Goal: Task Accomplishment & Management: Complete application form

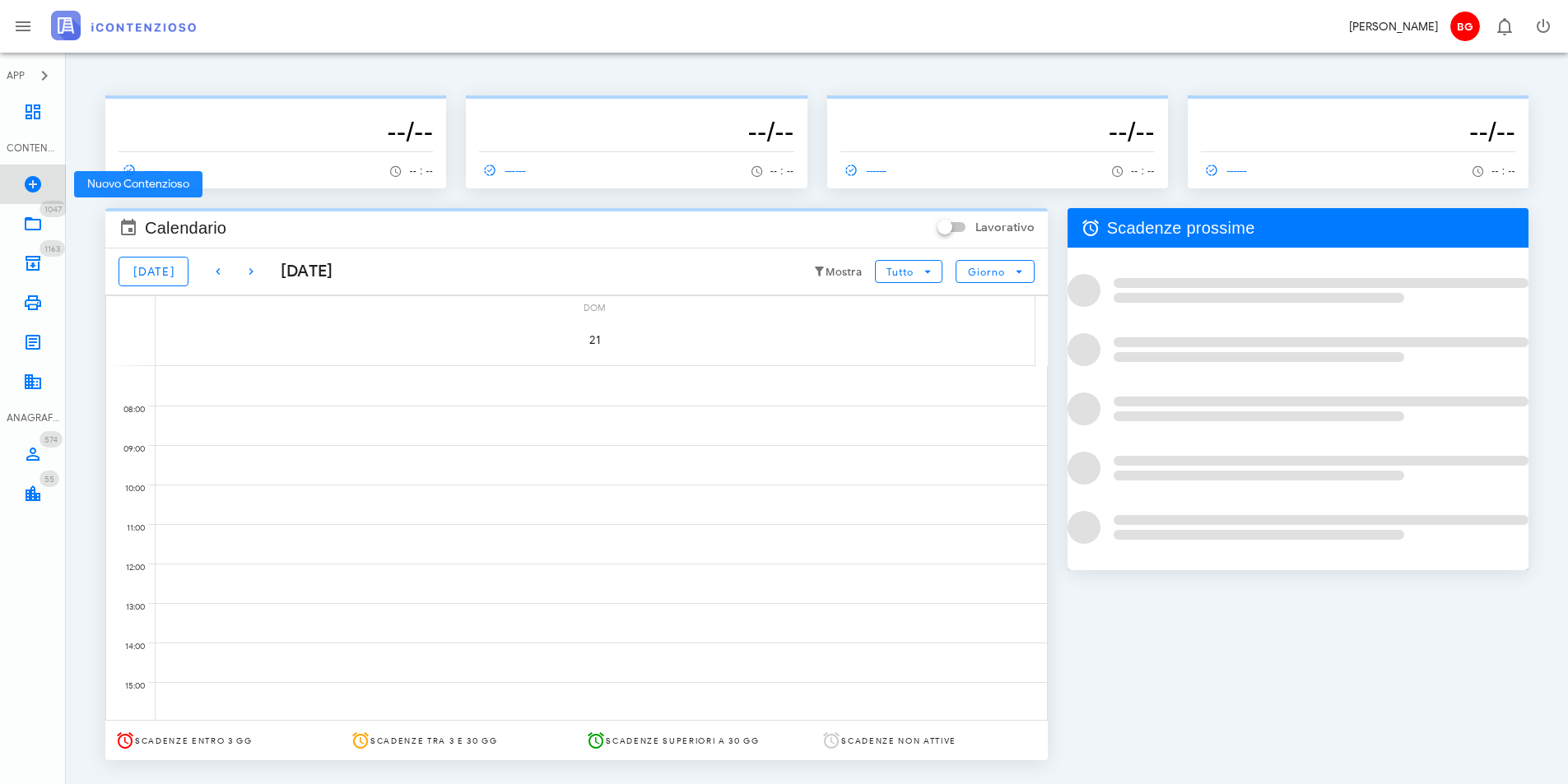
click at [28, 179] on icon at bounding box center [33, 184] width 20 height 20
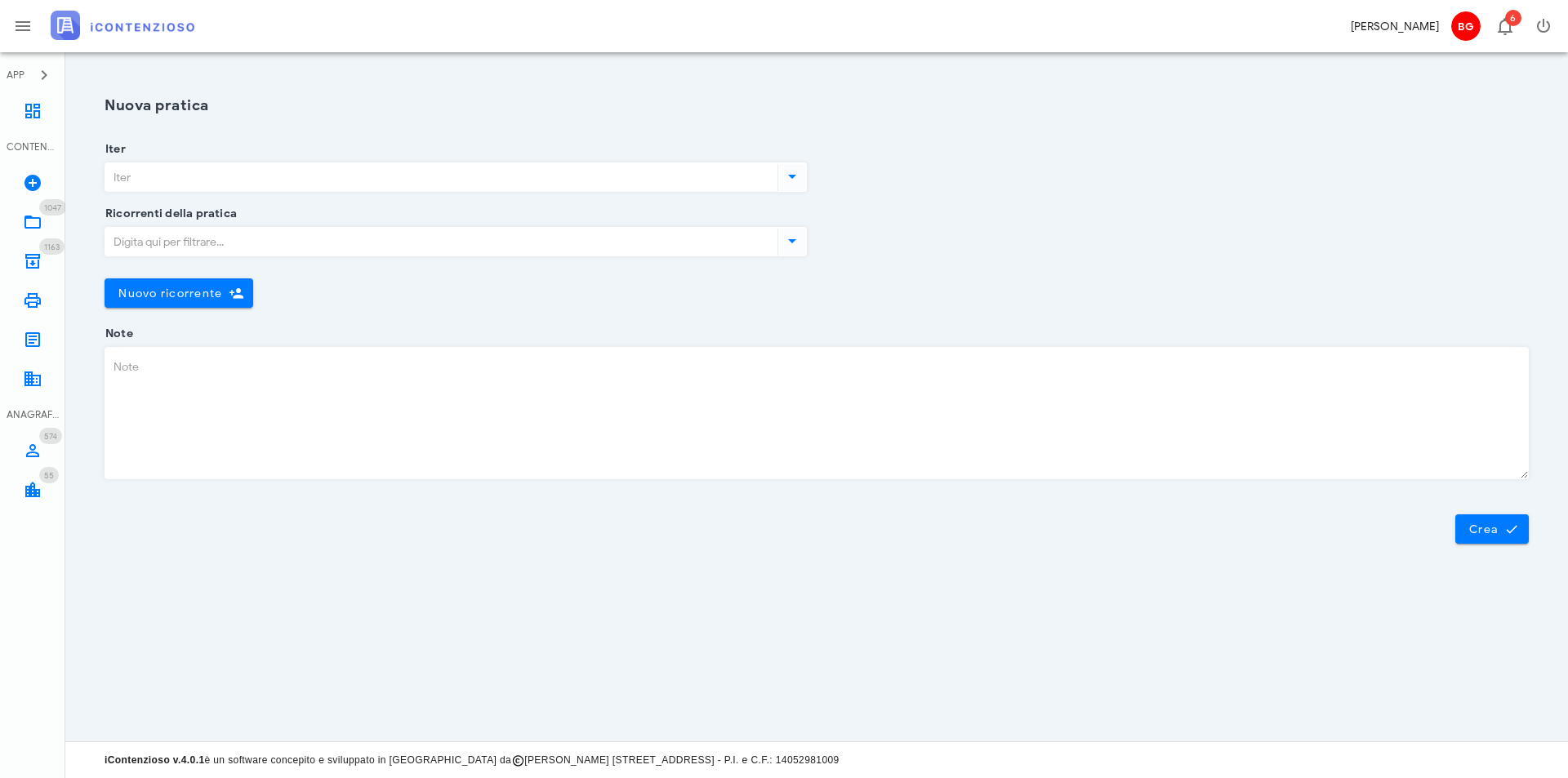
click at [302, 179] on input "Iter" at bounding box center [439, 178] width 669 height 28
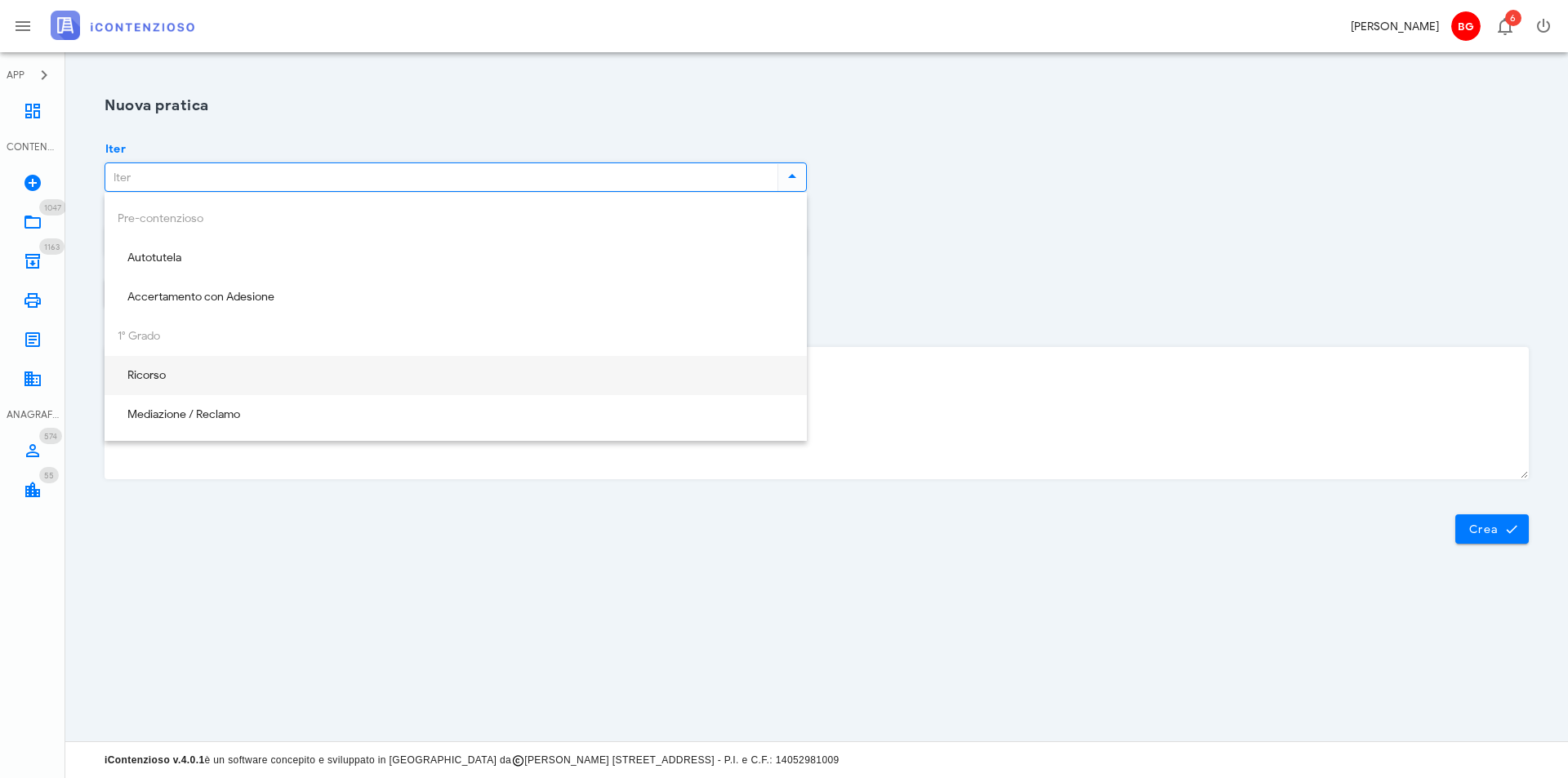
click at [245, 371] on div "Ricorso" at bounding box center [455, 376] width 676 height 14
type input "Ricorso"
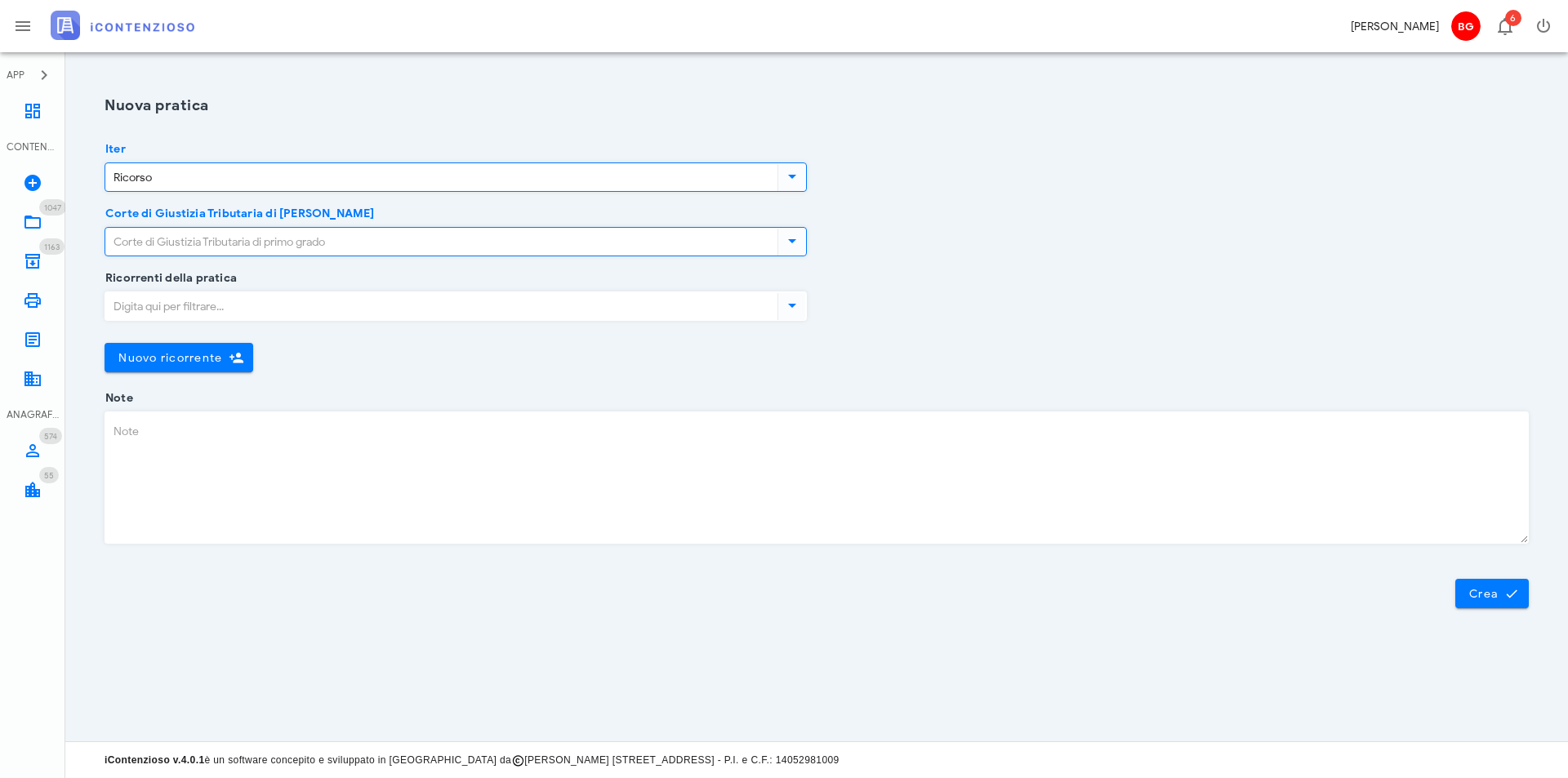
click at [280, 229] on input "Corte di Giustizia Tributaria di primo grado" at bounding box center [439, 242] width 669 height 28
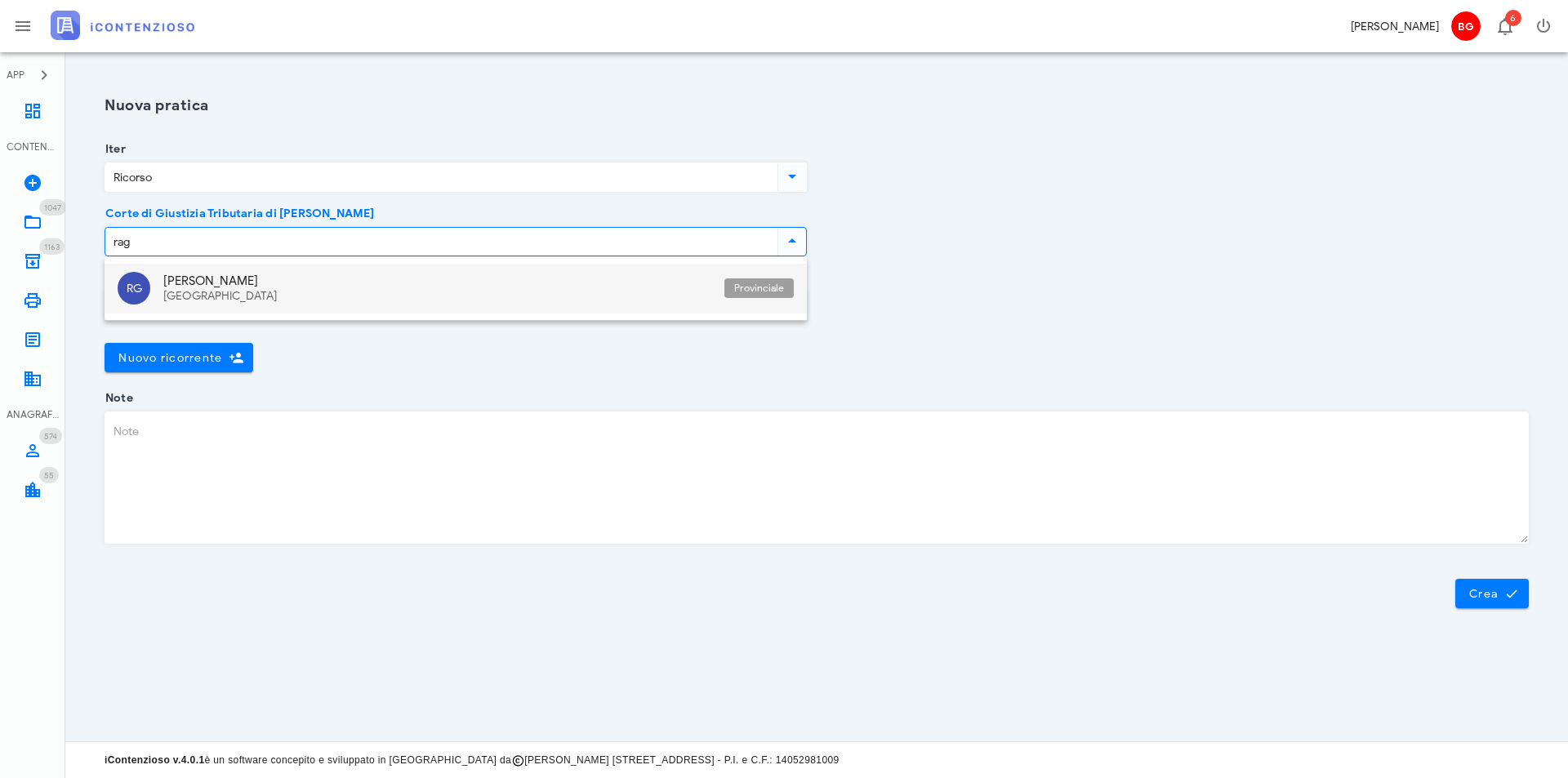
click at [295, 305] on div "Ragusa Sicilia" at bounding box center [437, 289] width 548 height 50
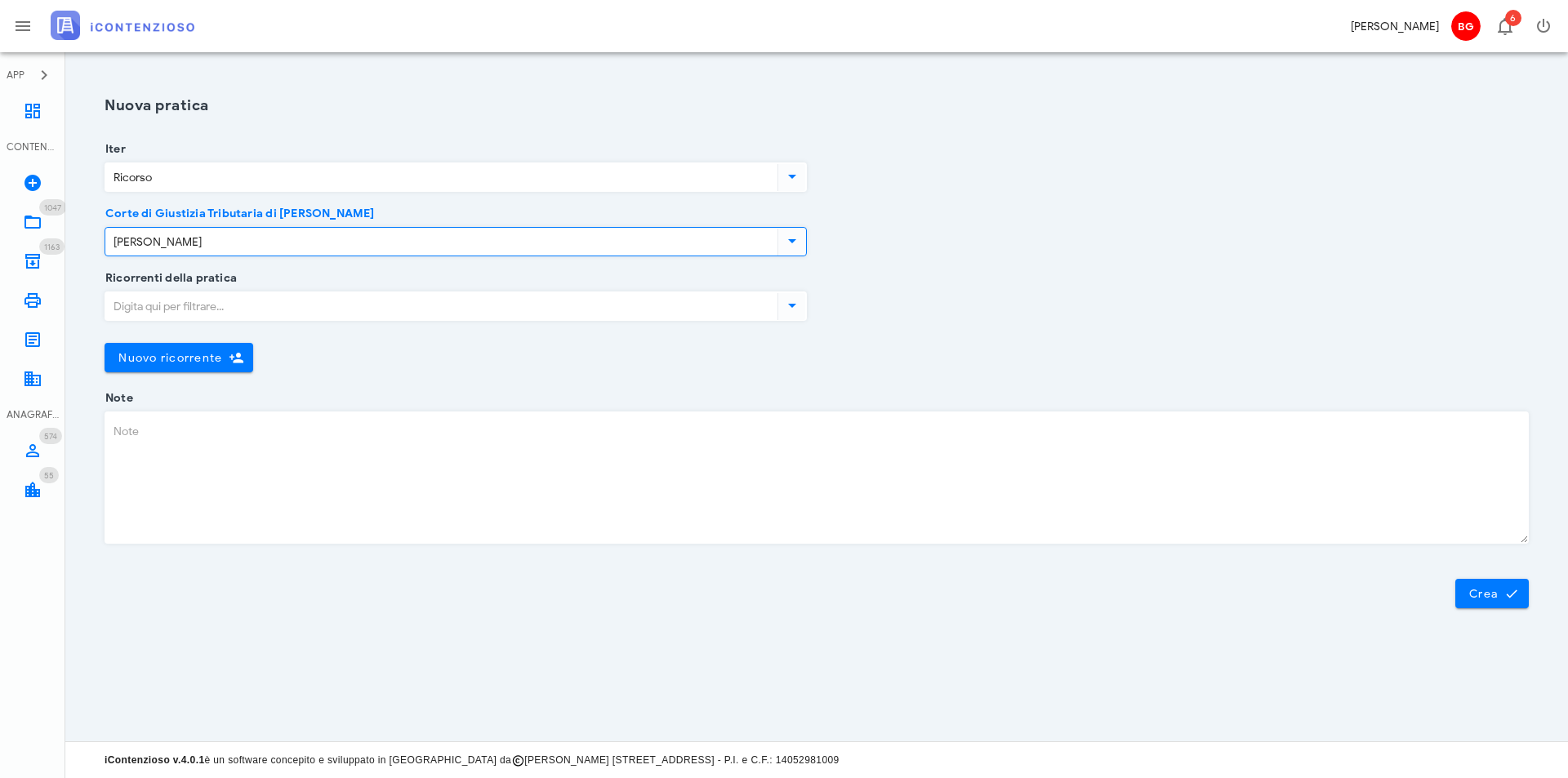
type input "Ragusa"
click at [282, 310] on input "Ricorrenti della pratica" at bounding box center [439, 306] width 669 height 28
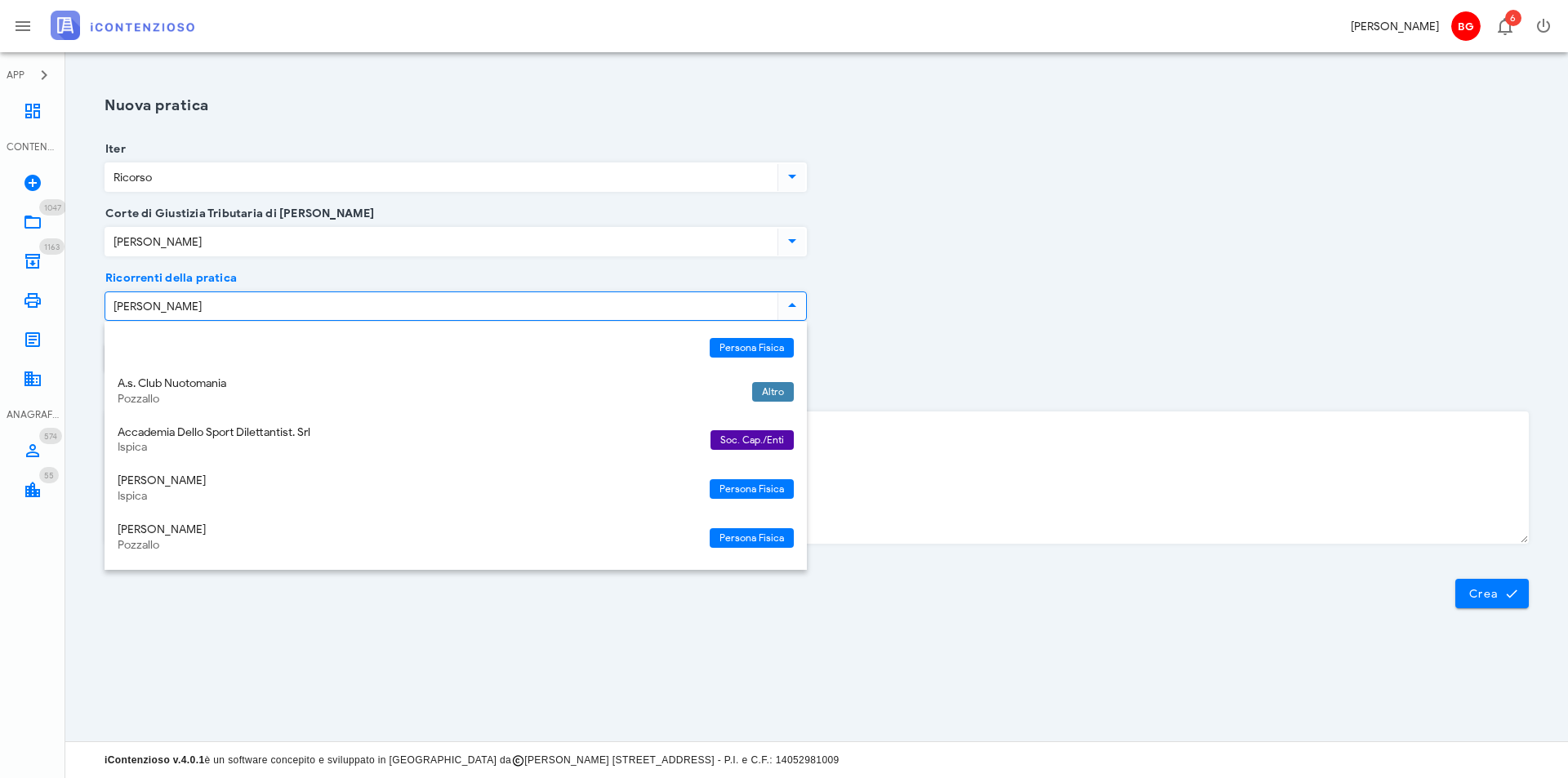
type input "guarino"
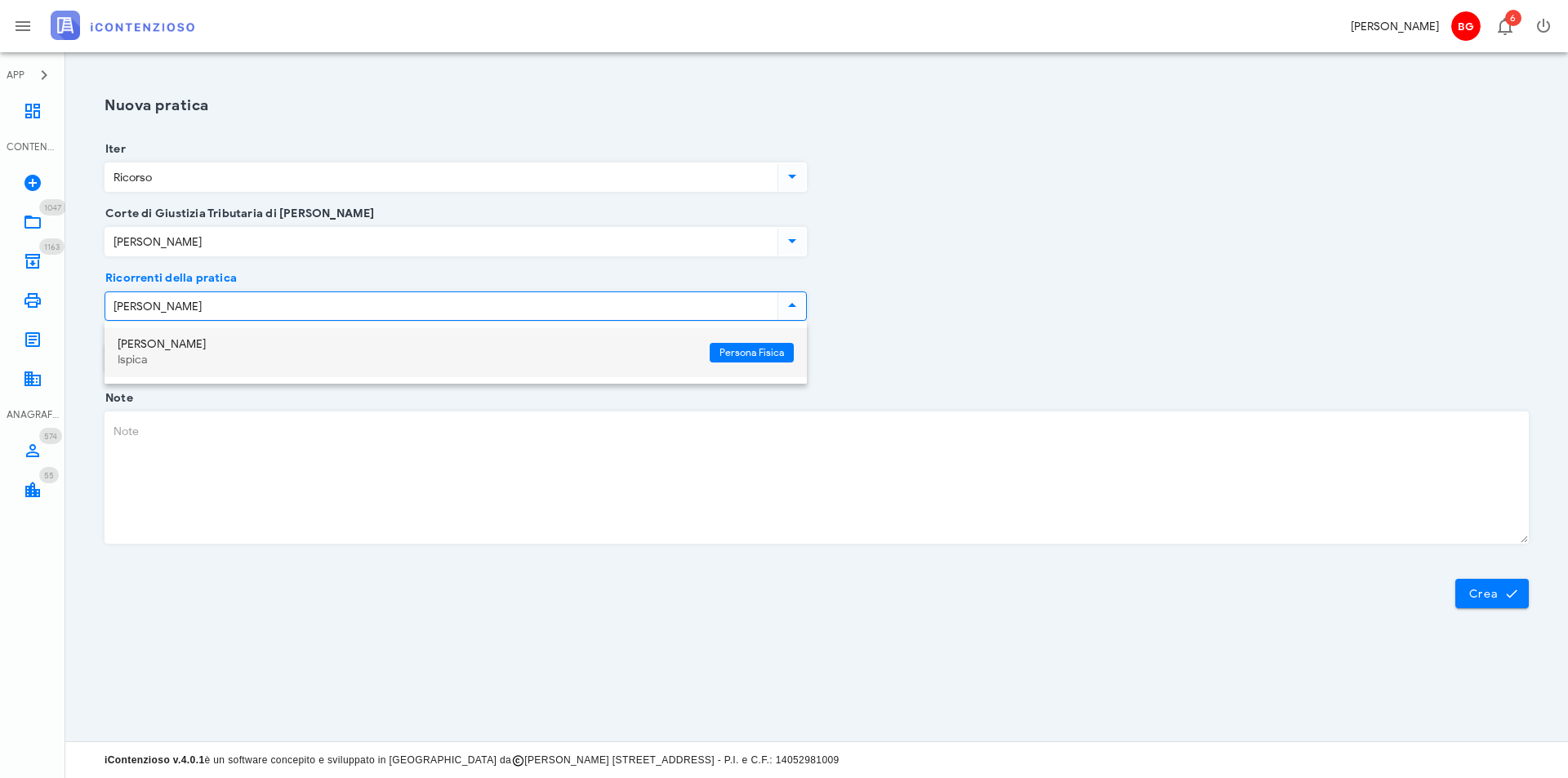
click at [267, 361] on div "Ispica" at bounding box center [406, 360] width 579 height 14
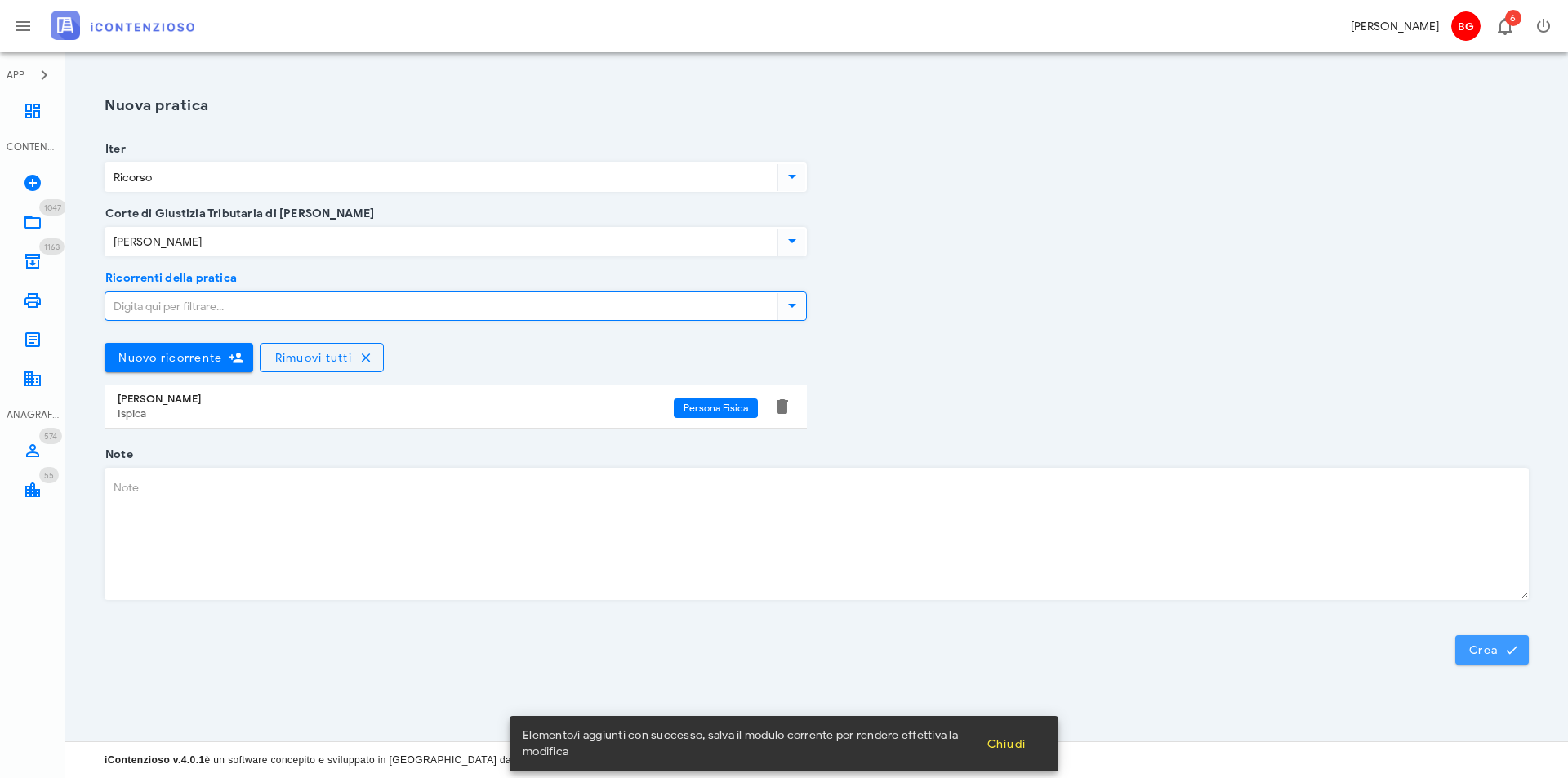
click at [1521, 649] on button "Crea" at bounding box center [1492, 650] width 73 height 30
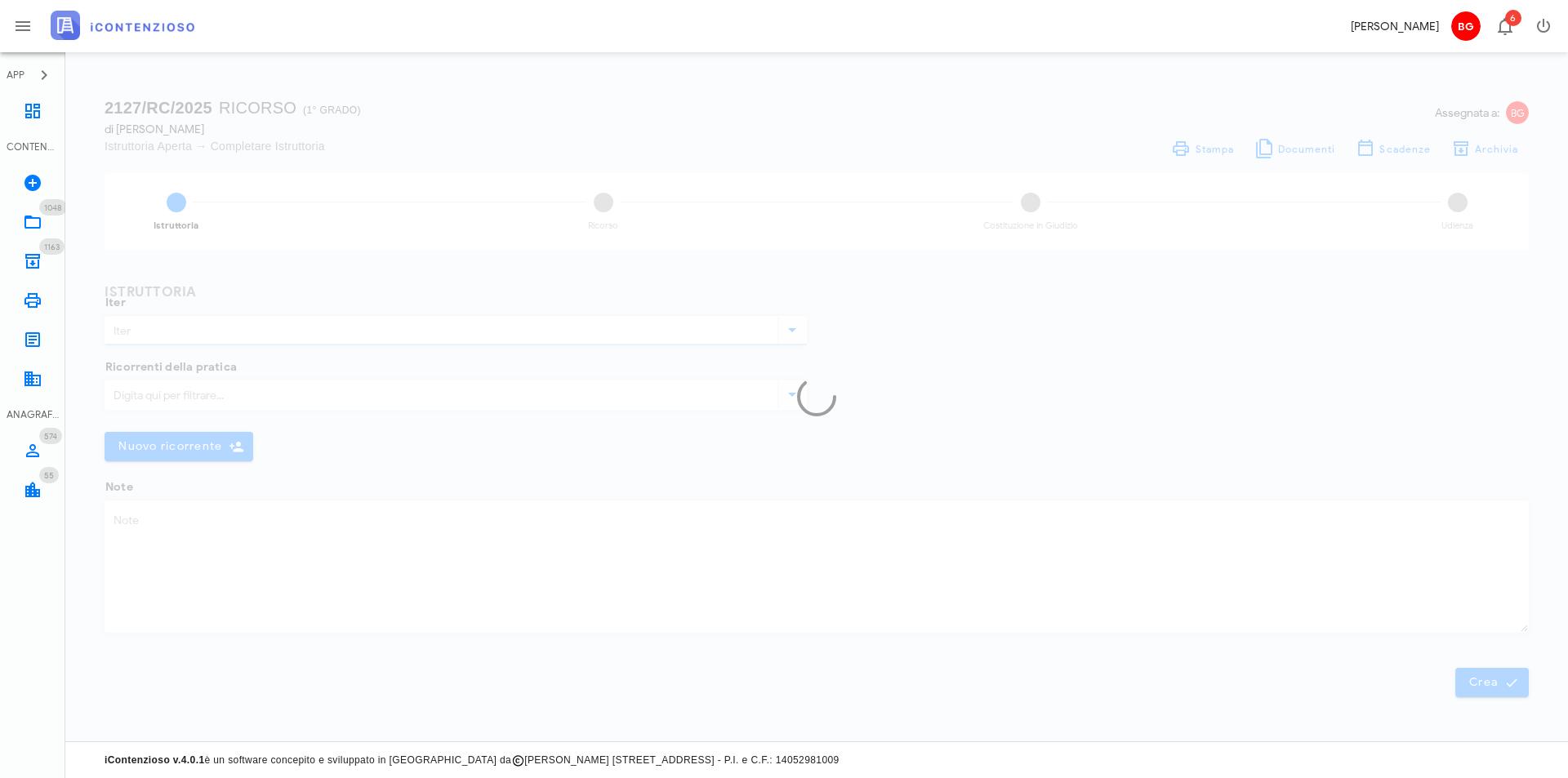
type input "Ricorso"
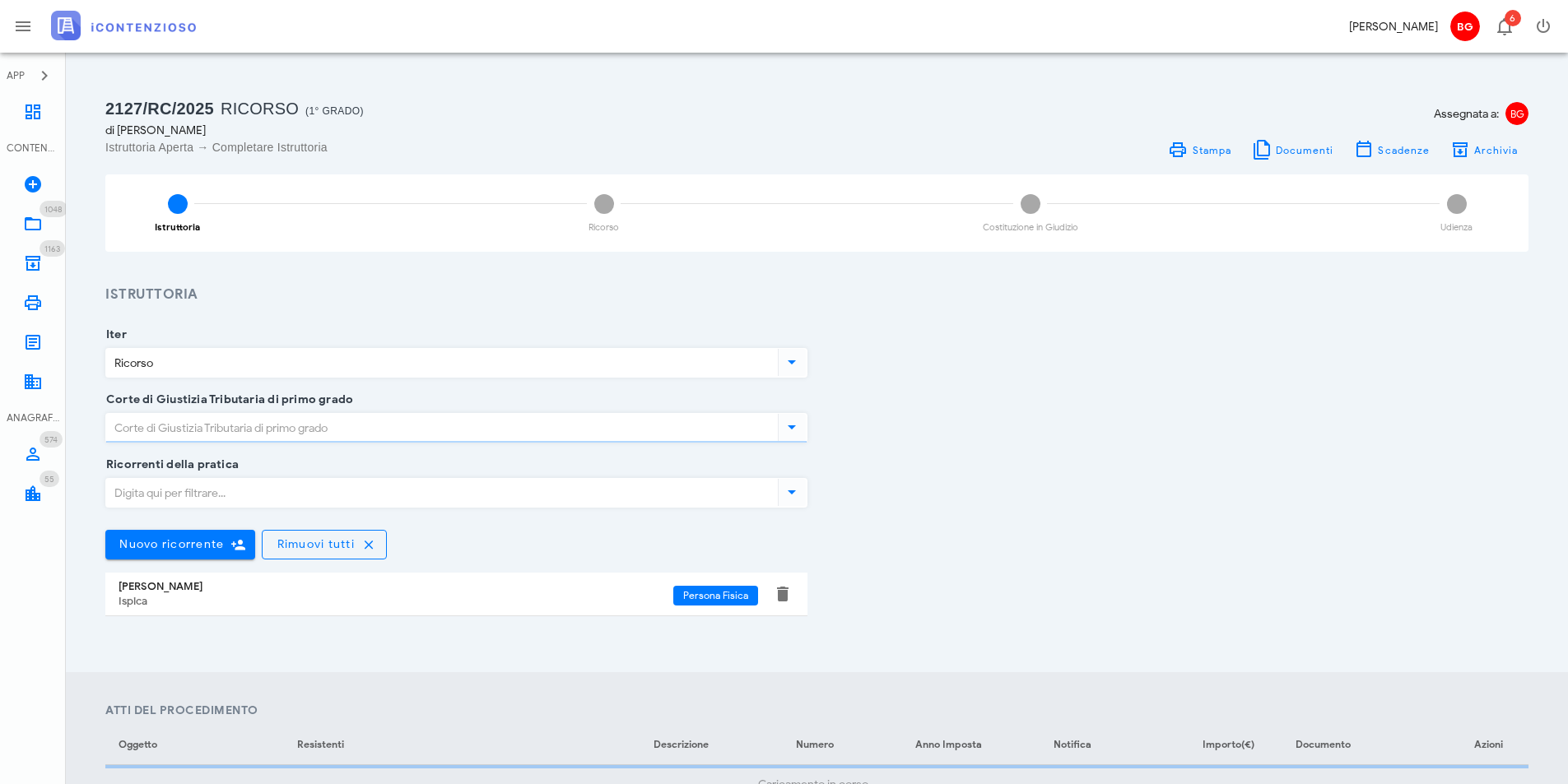
type input "Ragusa"
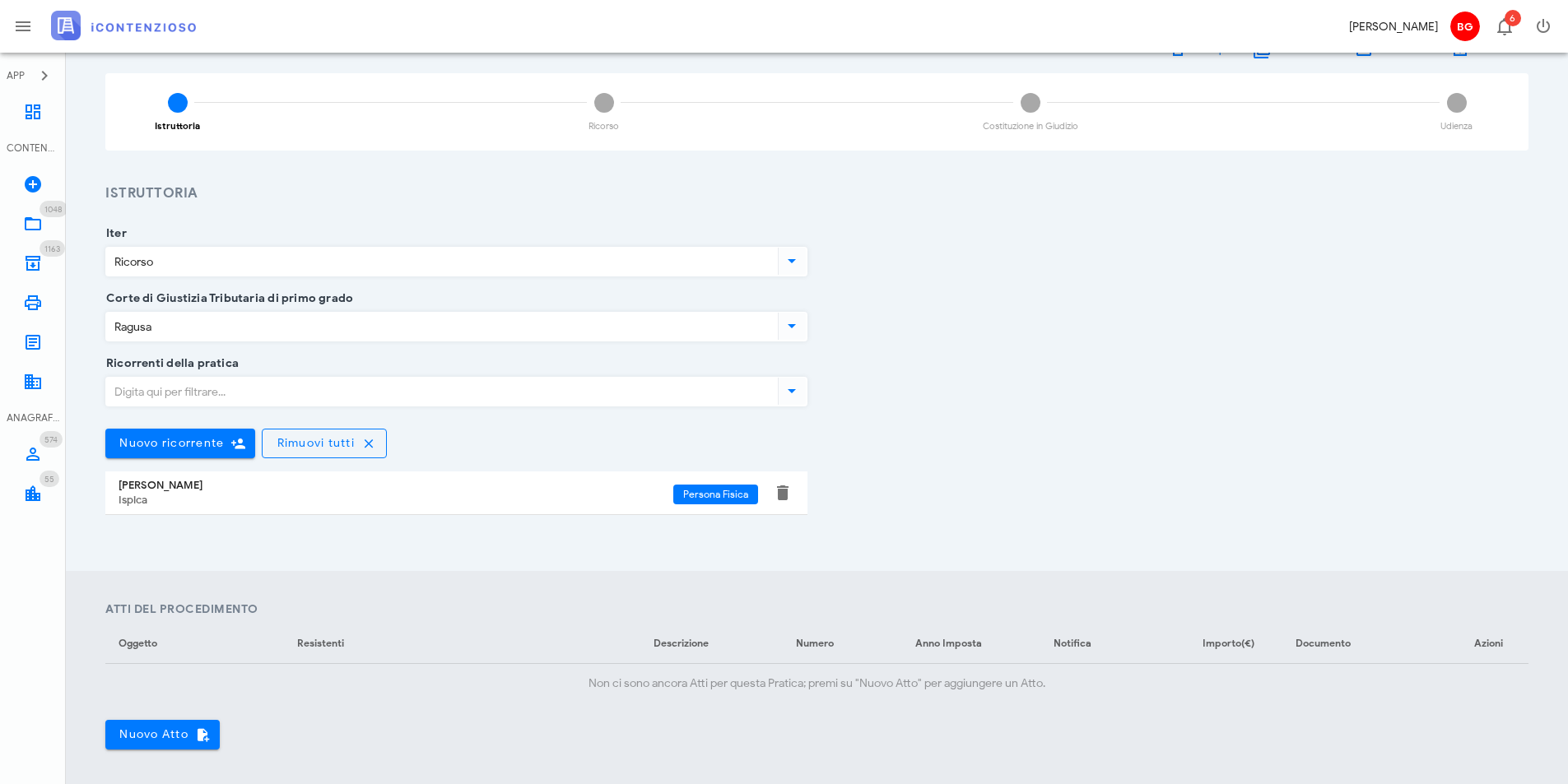
scroll to position [329, 0]
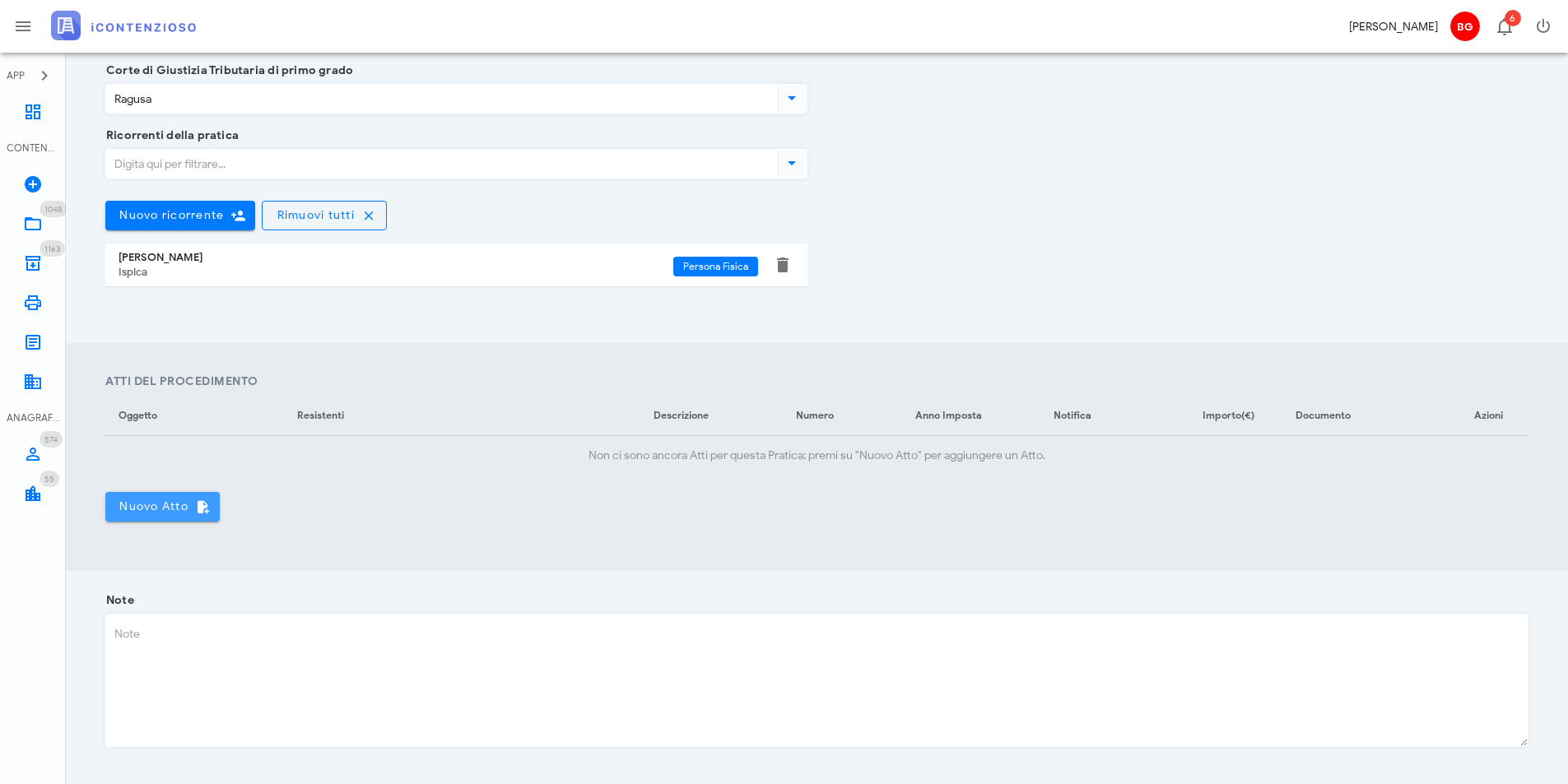
click at [152, 512] on span "Nuovo Atto" at bounding box center [162, 507] width 88 height 15
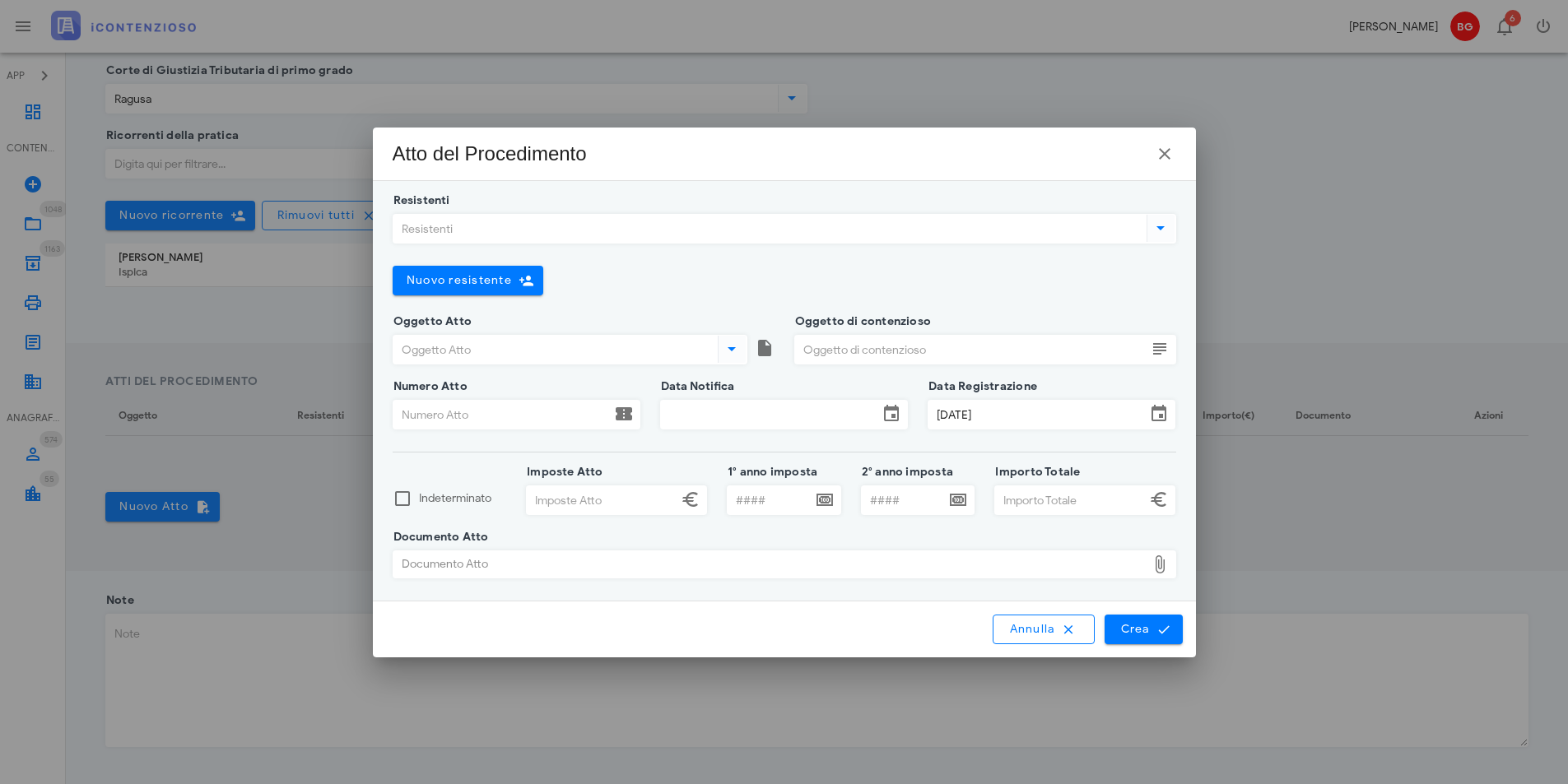
click at [492, 224] on input "Resistenti" at bounding box center [769, 229] width 750 height 28
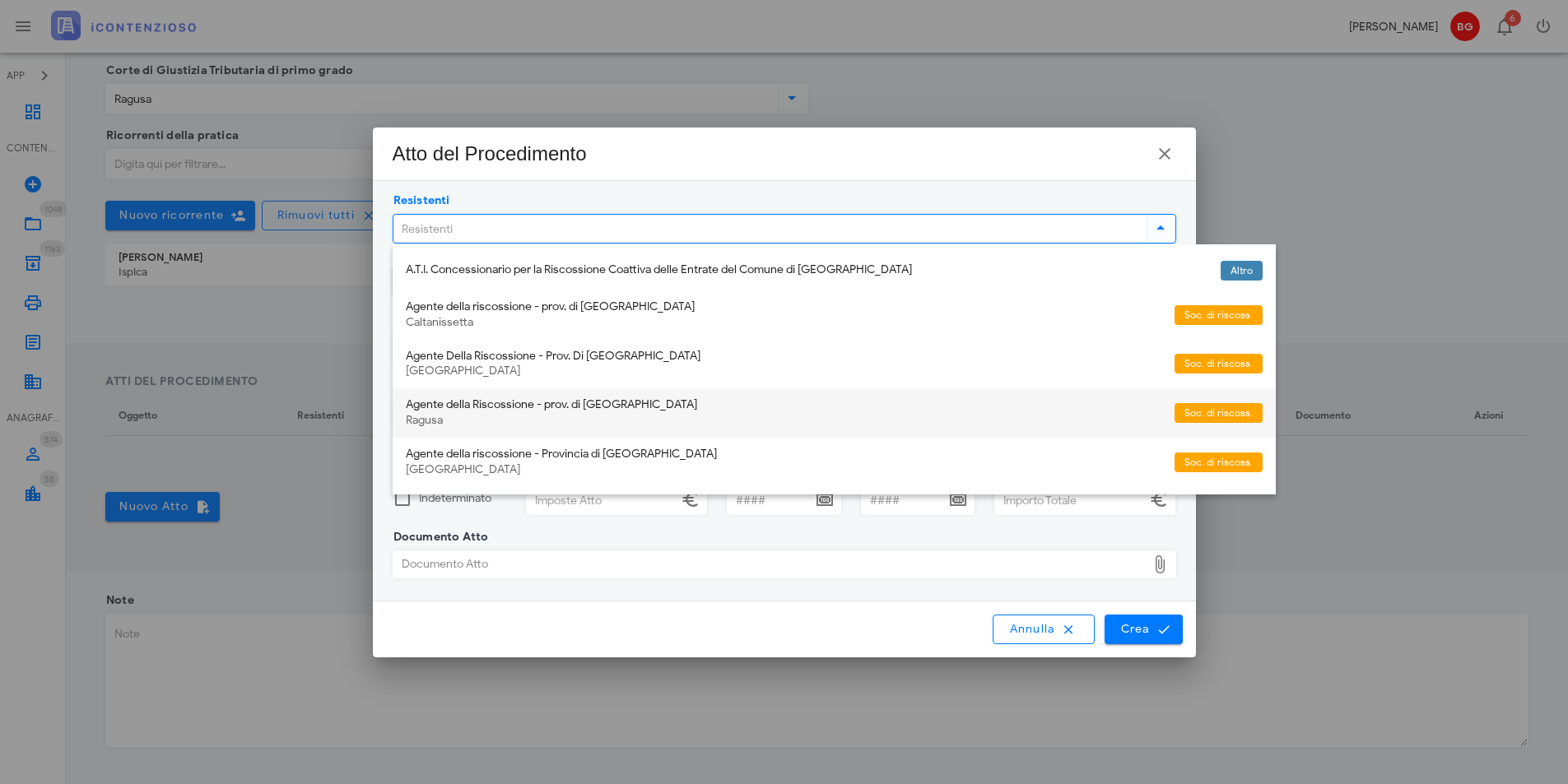
click at [572, 414] on div "Ragusa" at bounding box center [784, 421] width 755 height 14
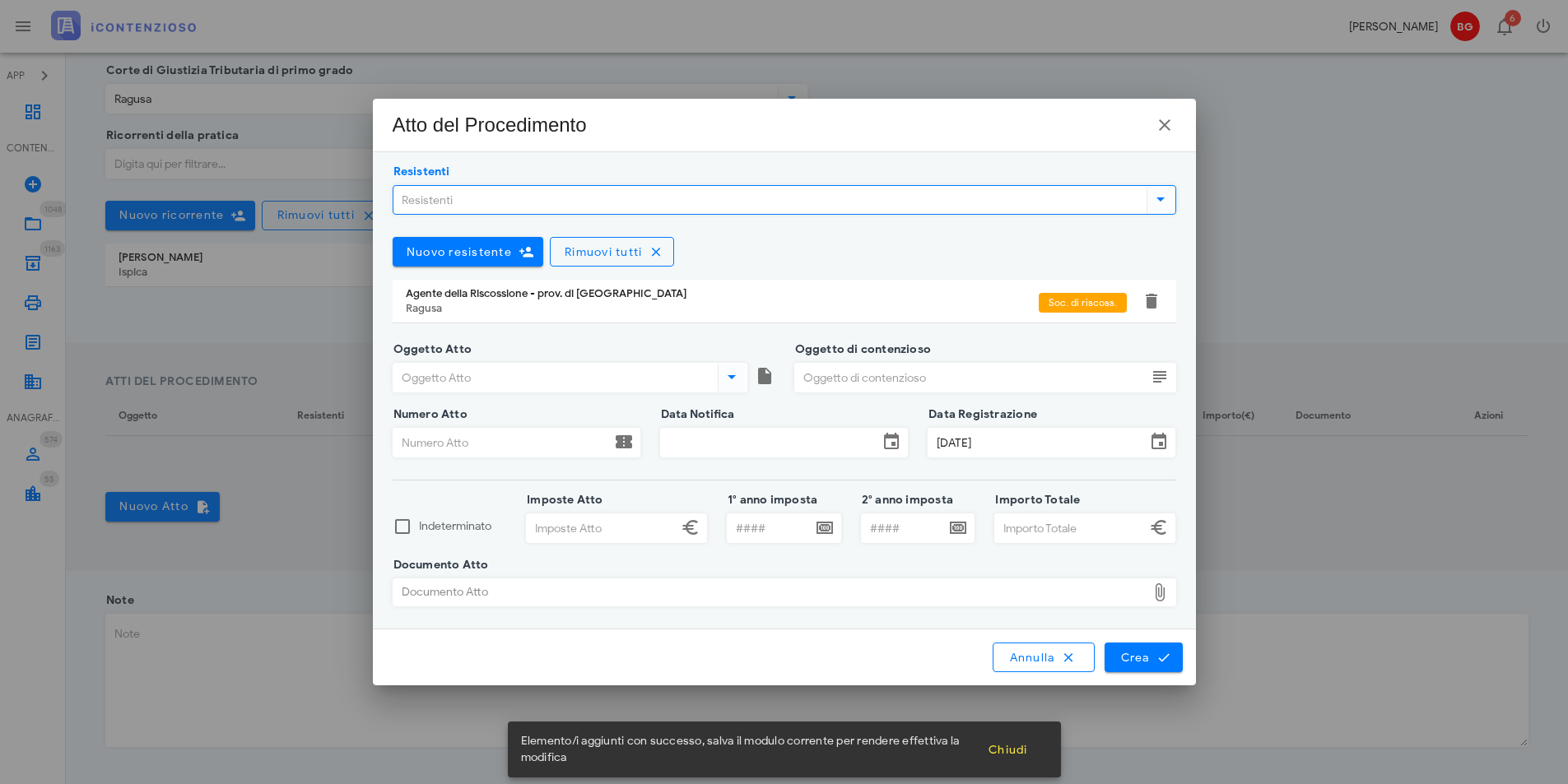
click at [476, 369] on input "Oggetto Atto" at bounding box center [554, 377] width 321 height 28
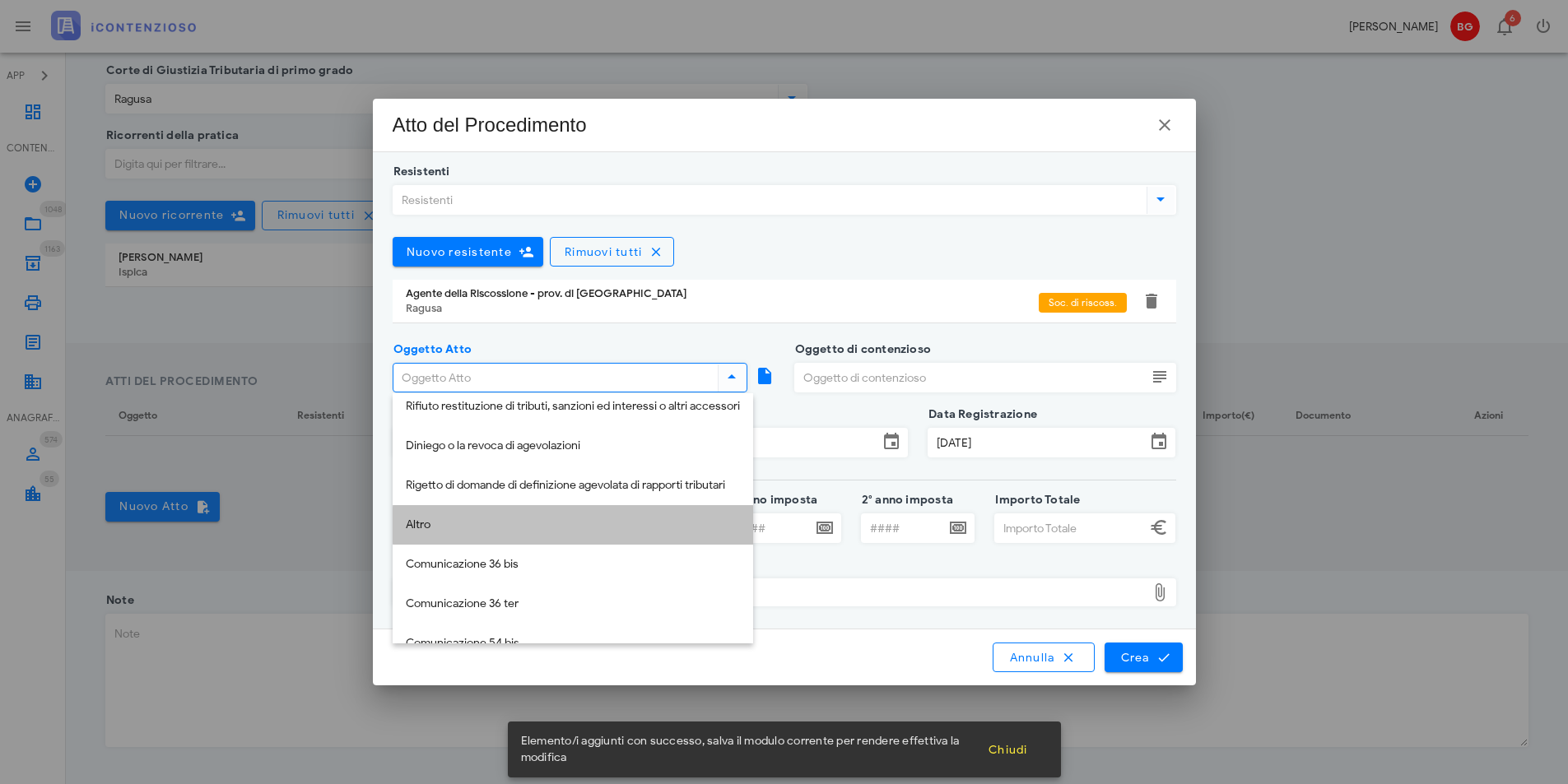
click at [441, 527] on div "Altro" at bounding box center [573, 525] width 335 height 14
type input "Altro"
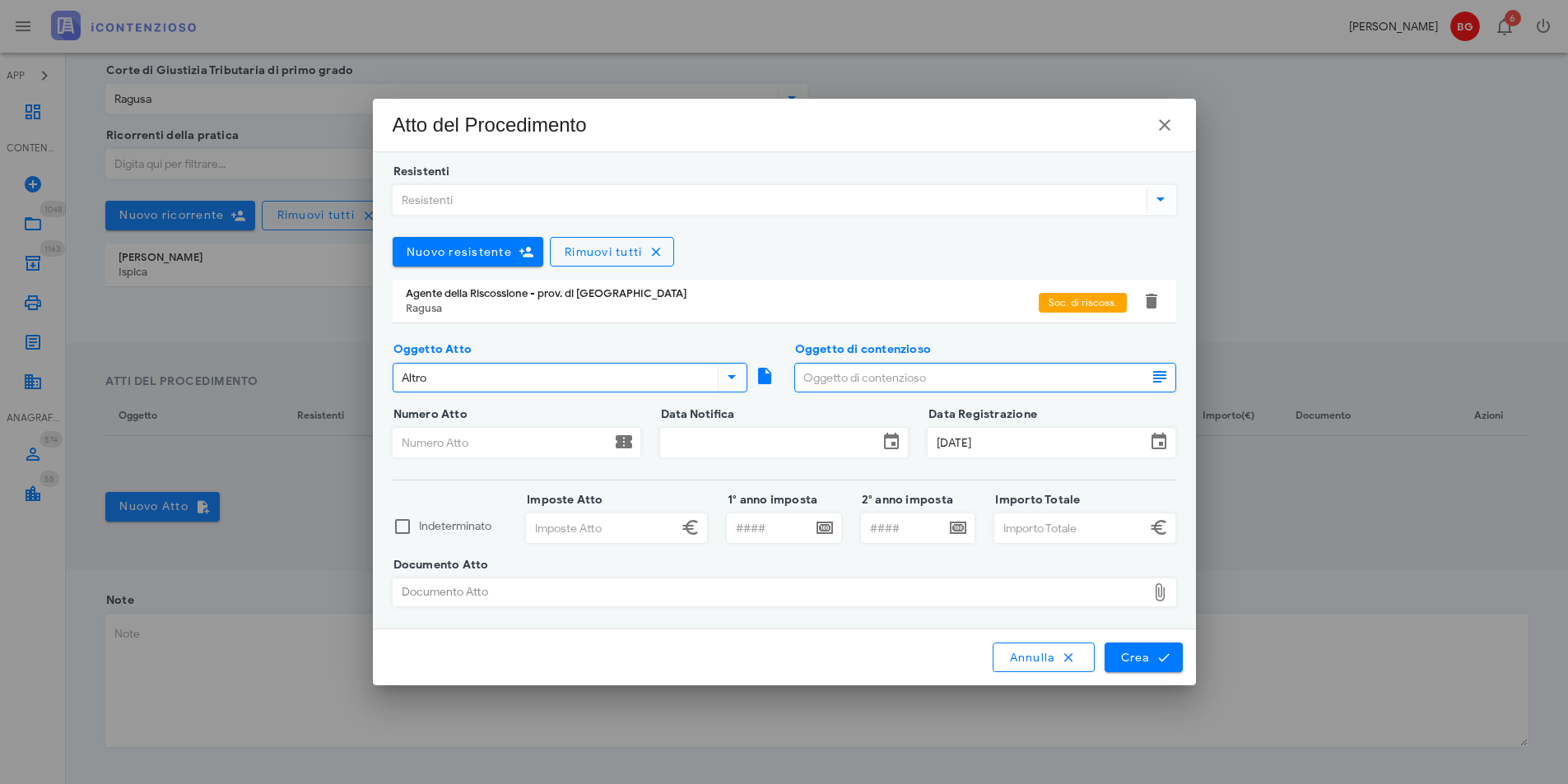
click at [869, 381] on input "Oggetto di contenzioso" at bounding box center [970, 377] width 351 height 28
type input "com.prev.di fermo amministrativo"
click at [519, 441] on input "Numero Atto" at bounding box center [502, 443] width 217 height 28
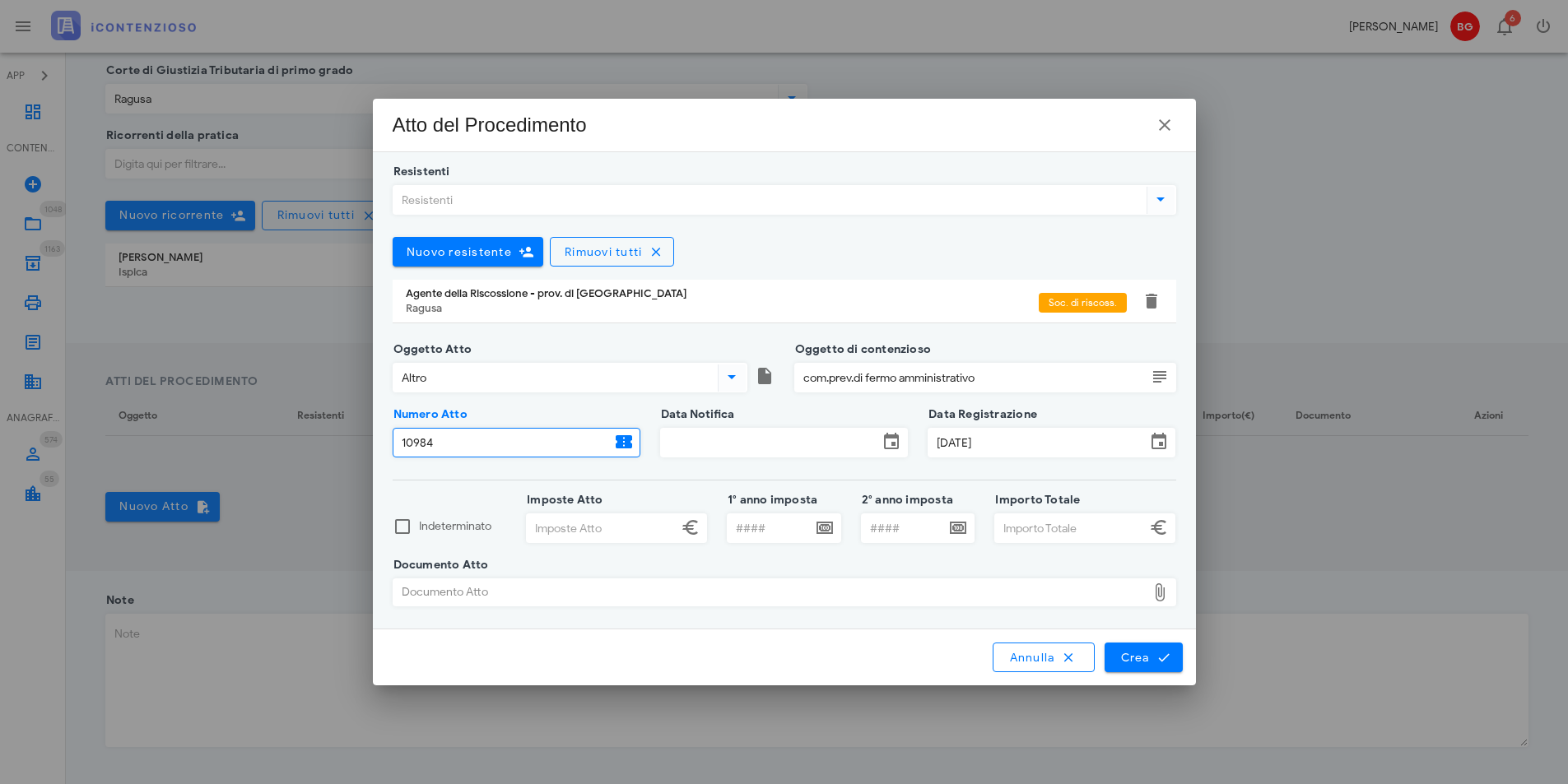
type input "10984"
click at [757, 436] on input "Data Notifica" at bounding box center [769, 443] width 217 height 28
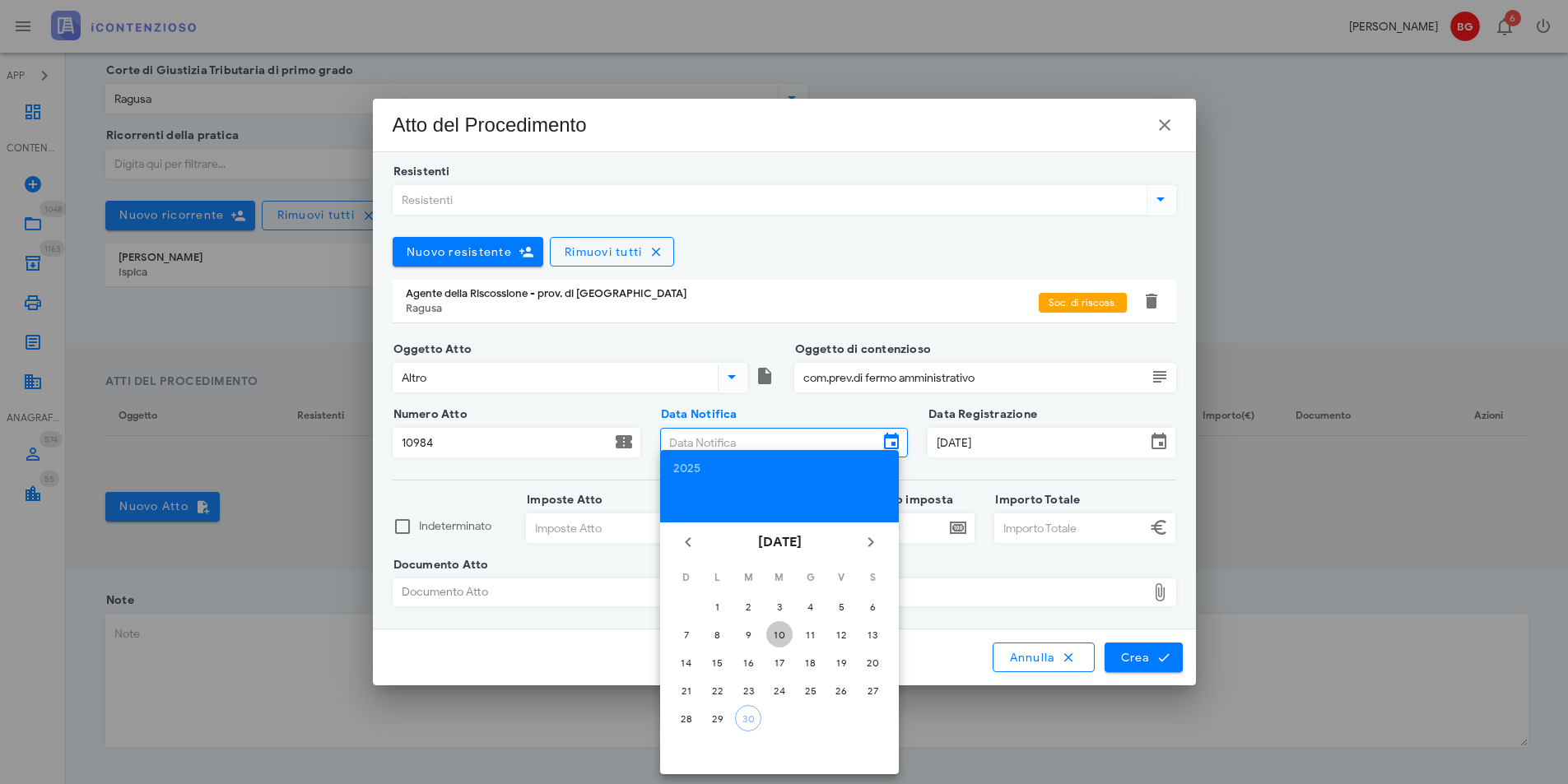
click at [787, 635] on div "10" at bounding box center [780, 634] width 26 height 12
type input "10/09/2025"
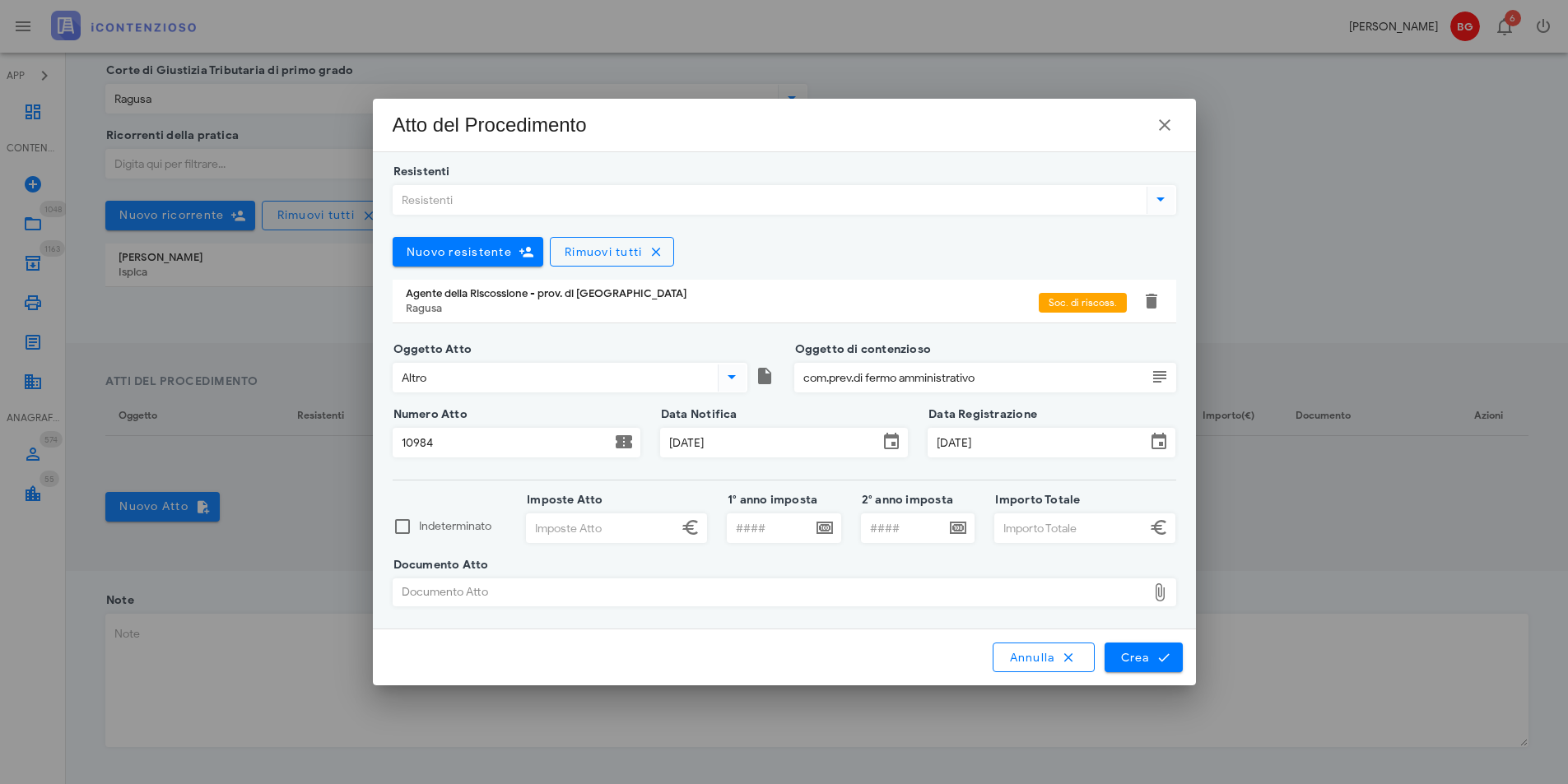
click at [595, 524] on input "Imposte Atto" at bounding box center [602, 528] width 151 height 28
type input "970,12"
click at [1077, 524] on input "Importo Totale" at bounding box center [1070, 528] width 151 height 28
click at [876, 603] on div "Documento Atto" at bounding box center [770, 592] width 754 height 26
type input "970,13"
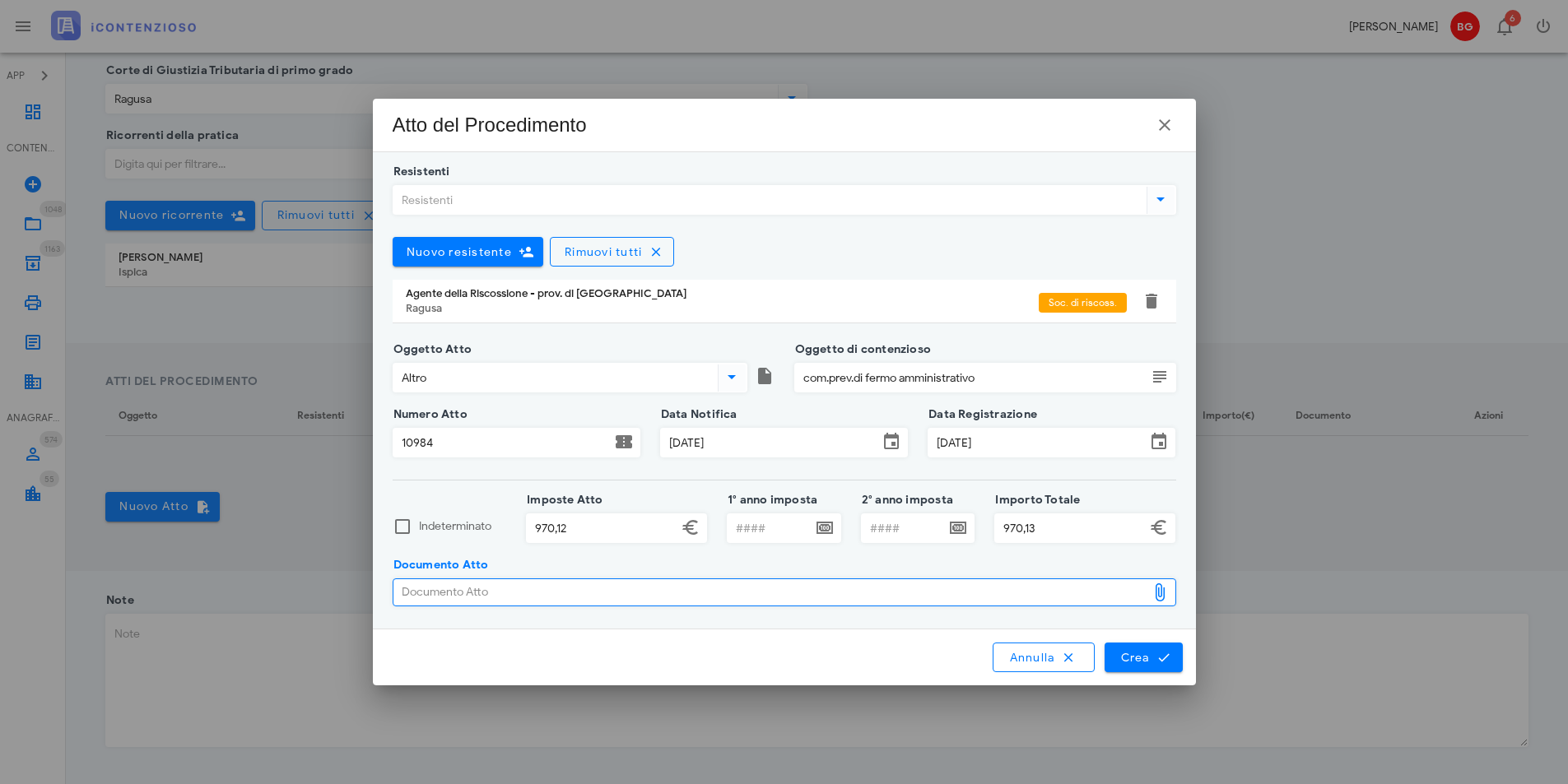
type input "C:\fakepath\7442.pdf"
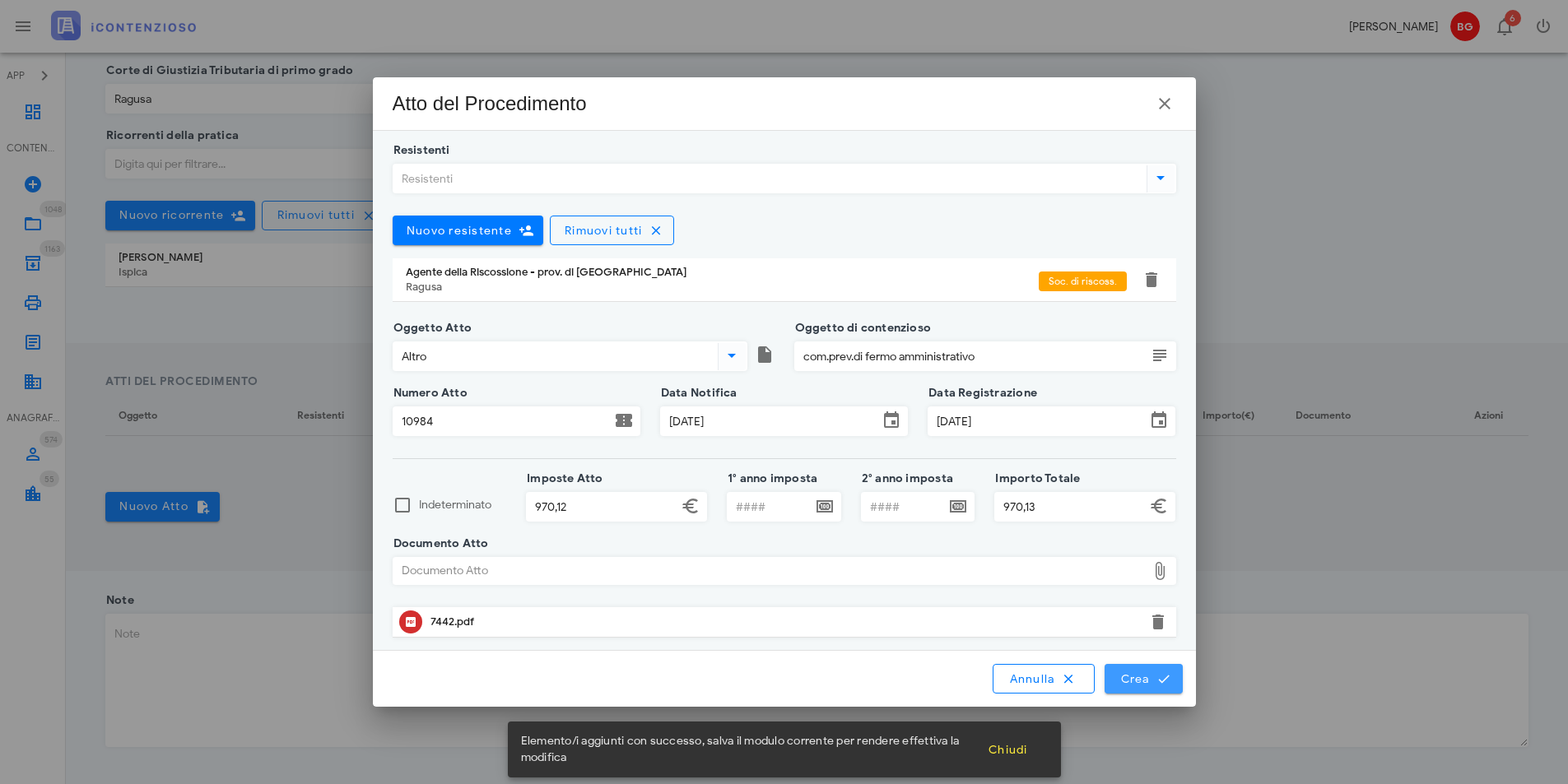
click at [1155, 682] on span "Crea" at bounding box center [1142, 679] width 48 height 15
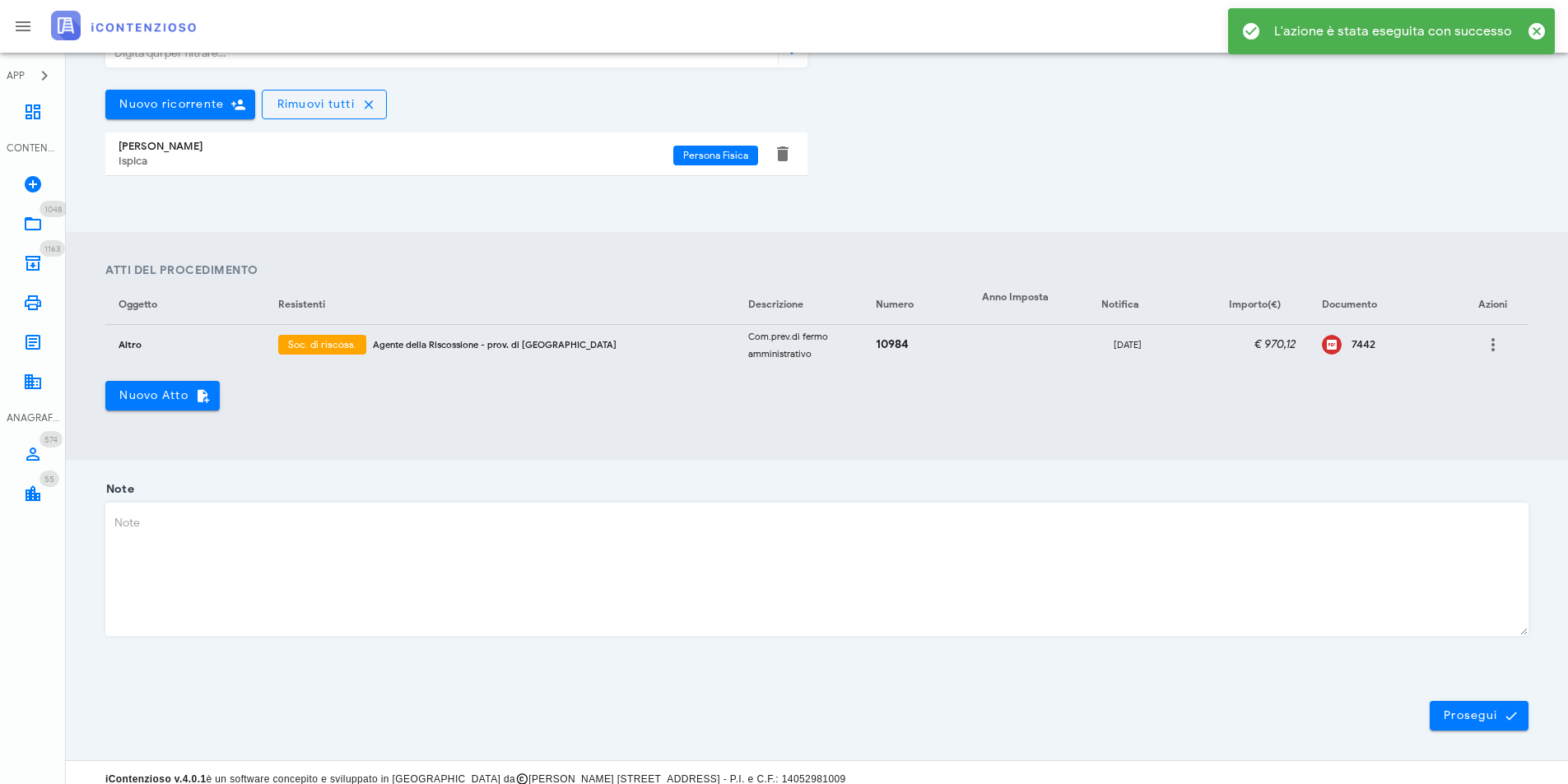
scroll to position [453, 0]
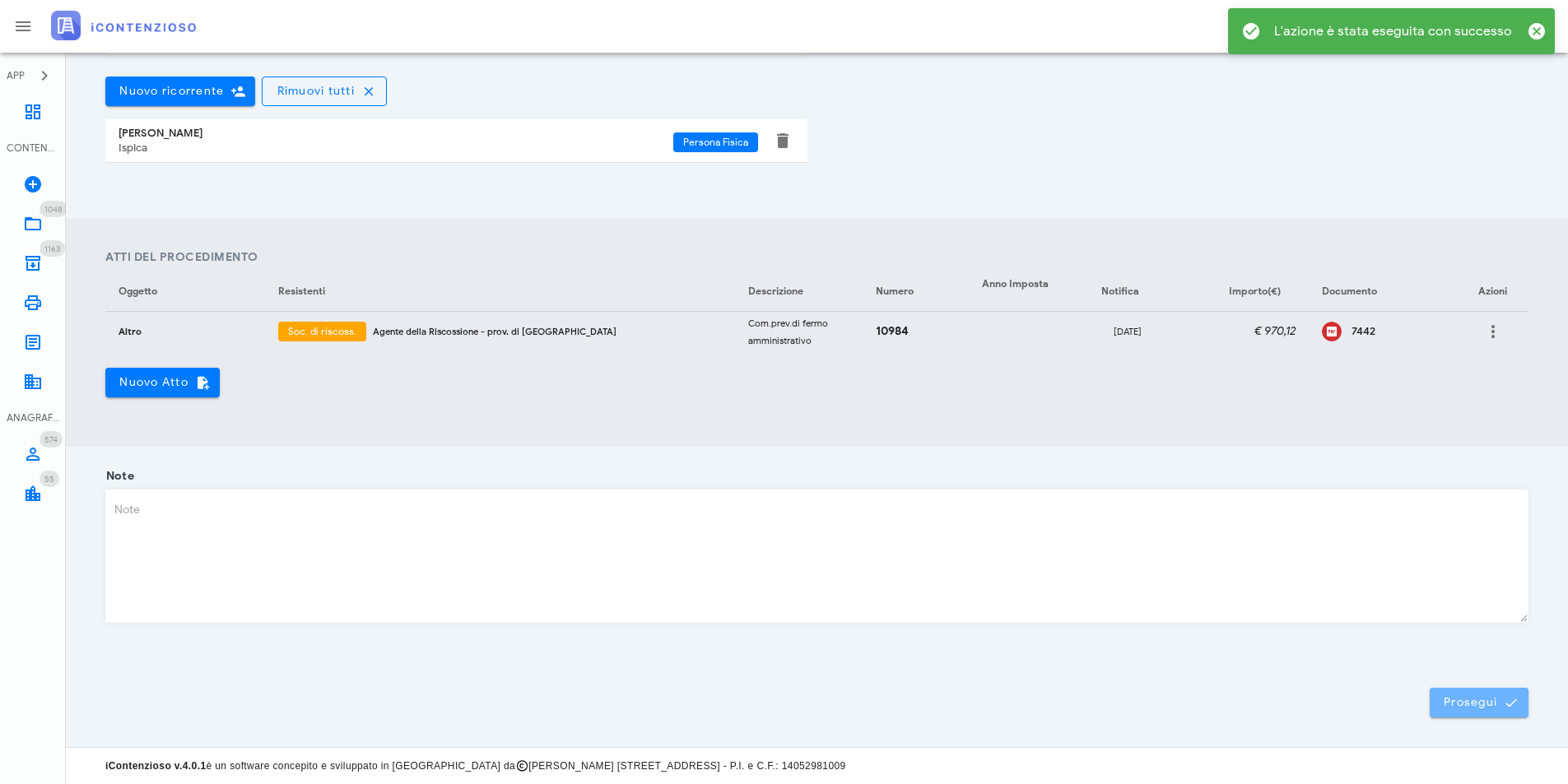
click at [1485, 705] on span "Prosegui" at bounding box center [1479, 703] width 72 height 15
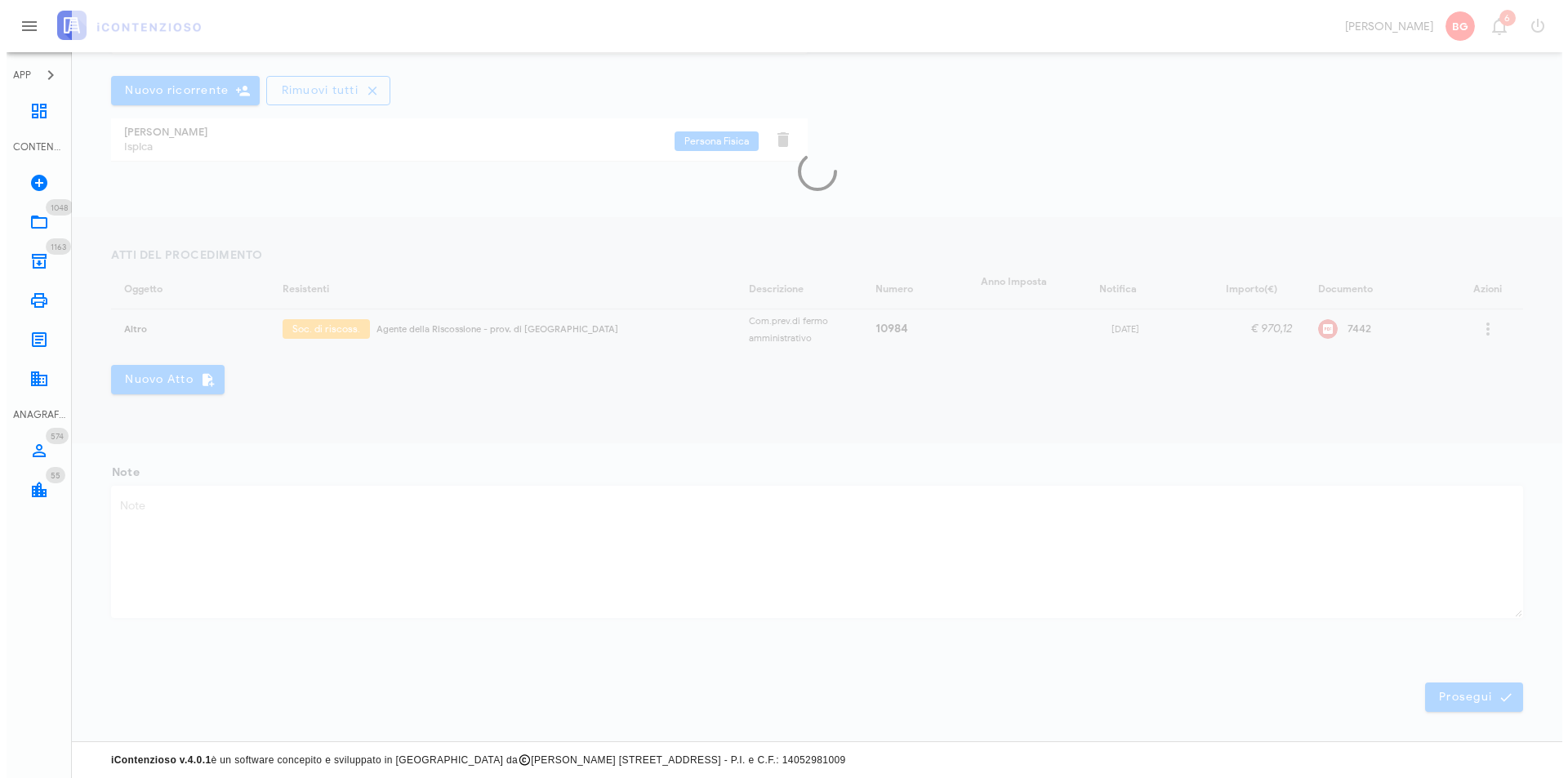
scroll to position [0, 0]
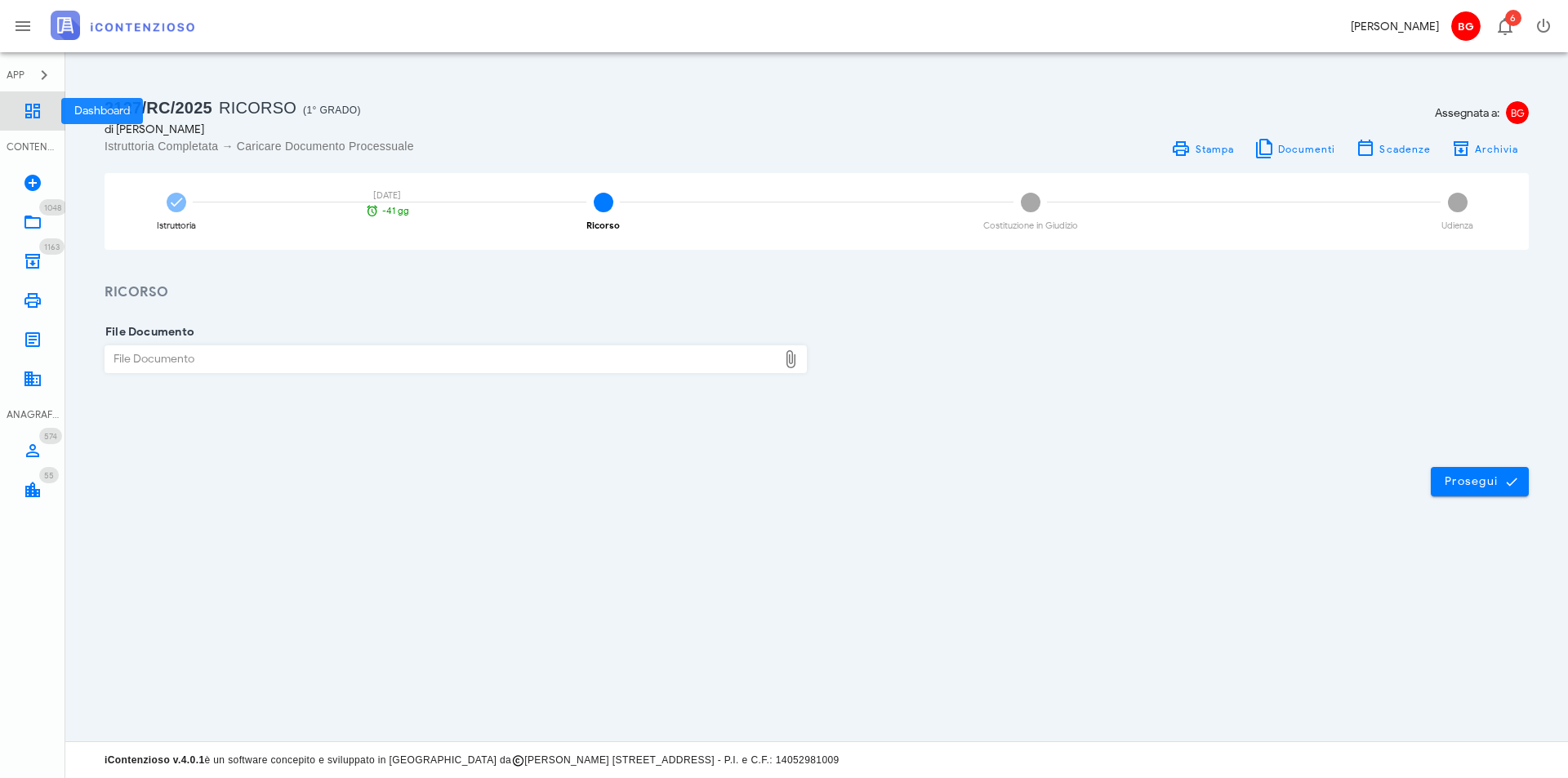
click at [41, 124] on link "Dashboard" at bounding box center [33, 111] width 65 height 39
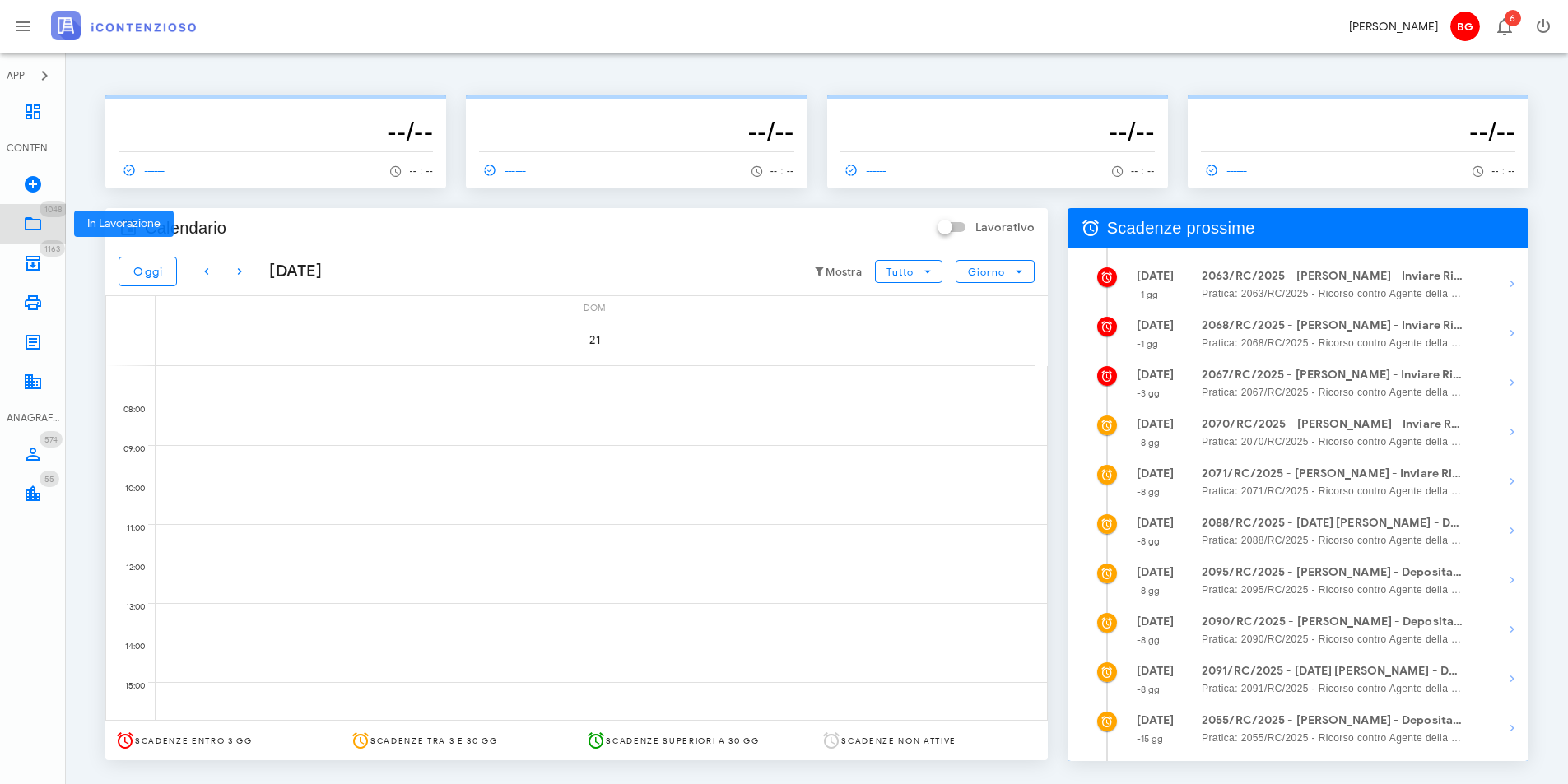
click at [34, 222] on icon at bounding box center [33, 223] width 20 height 20
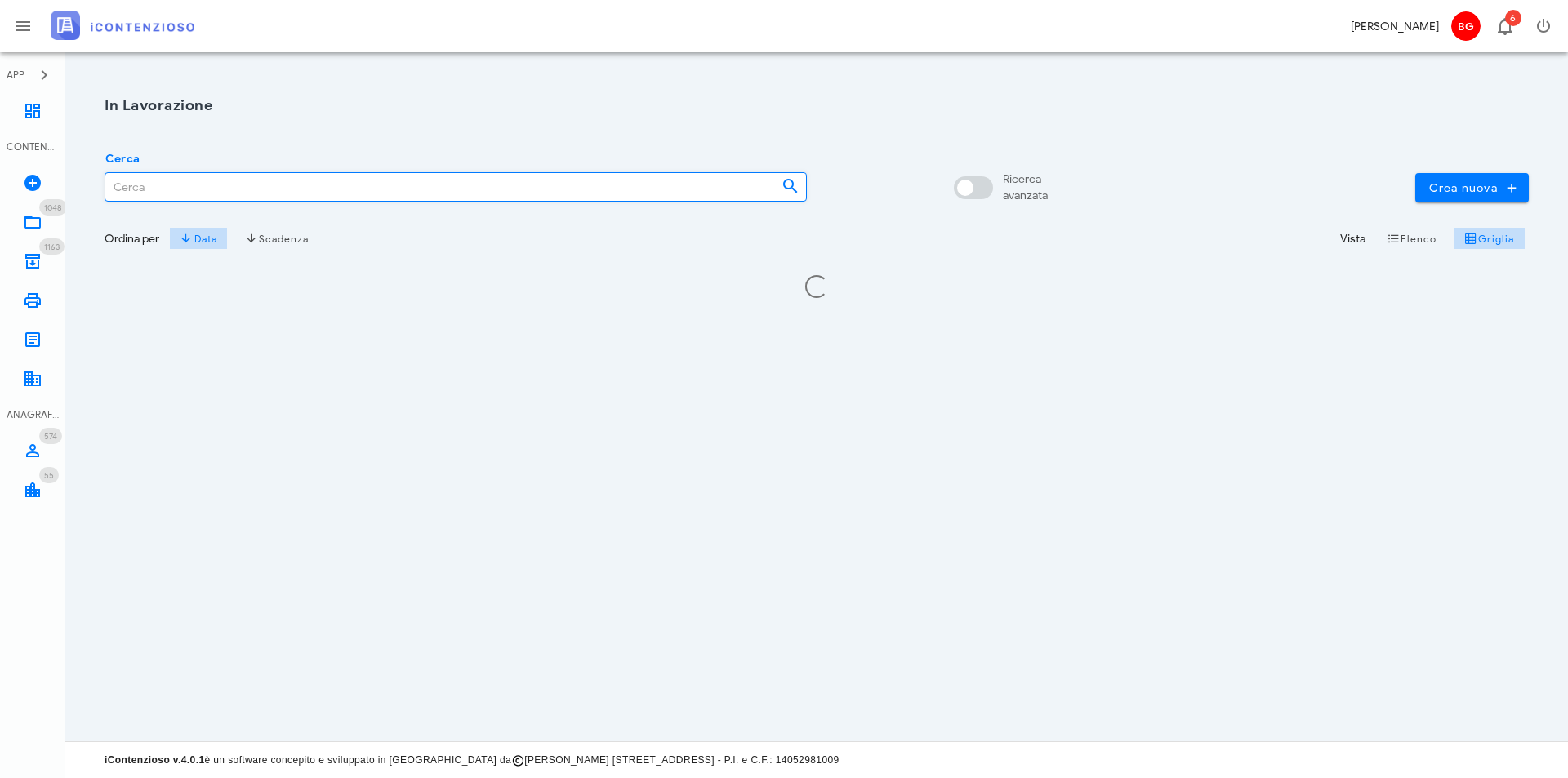
click at [248, 197] on input "Cerca" at bounding box center [436, 187] width 663 height 28
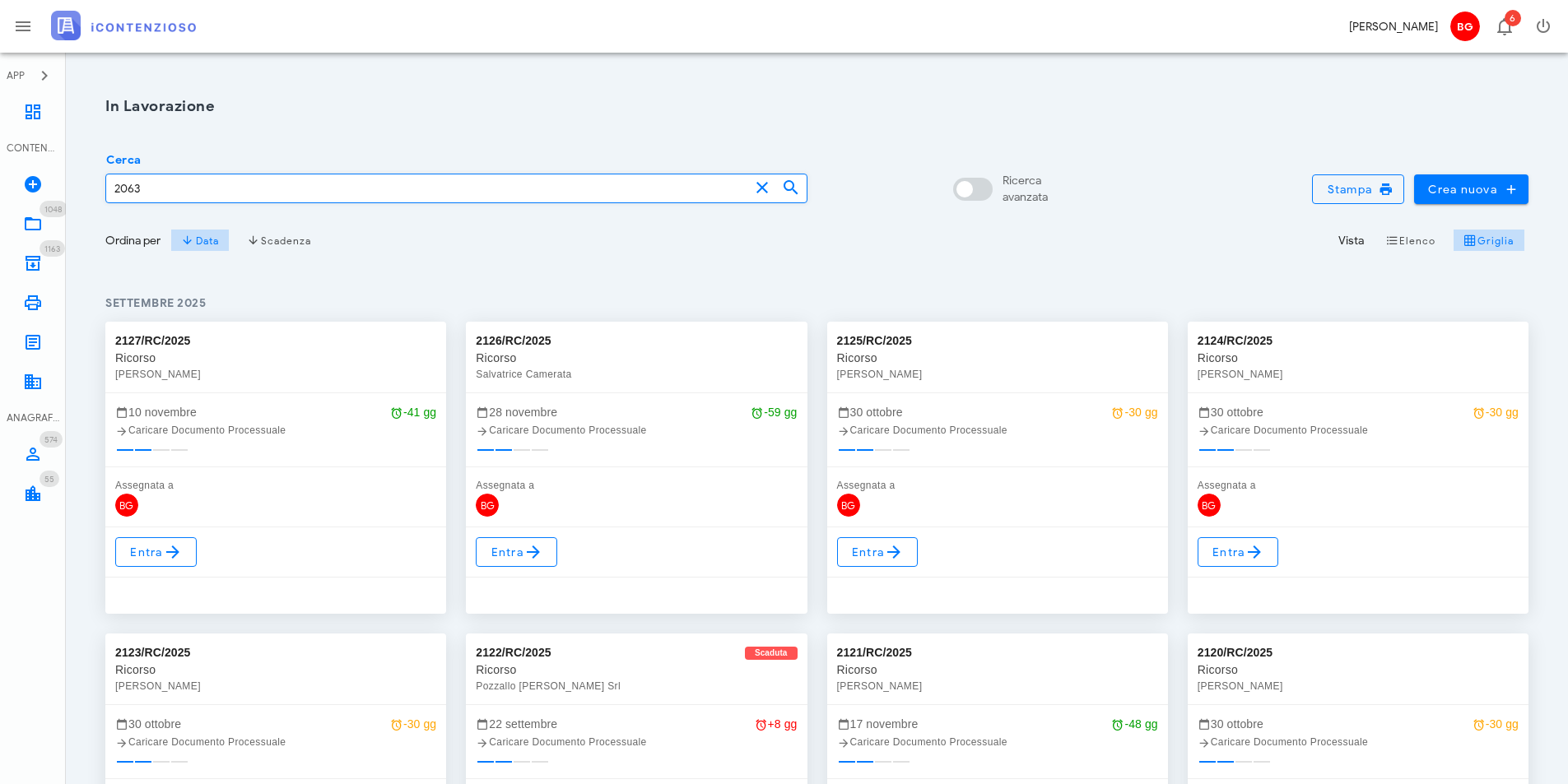
type input "2063"
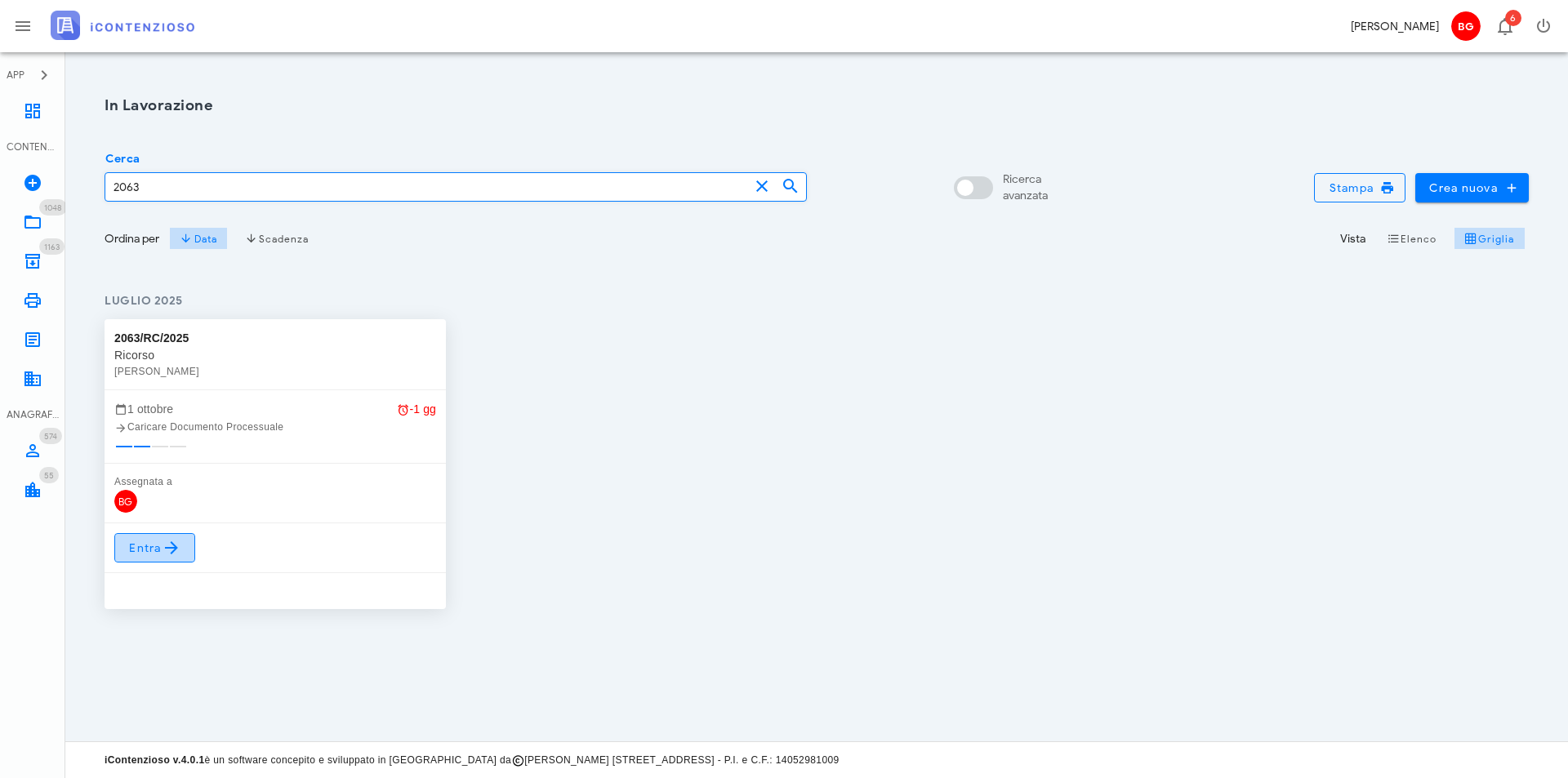
click at [152, 547] on span "Entra" at bounding box center [154, 547] width 53 height 20
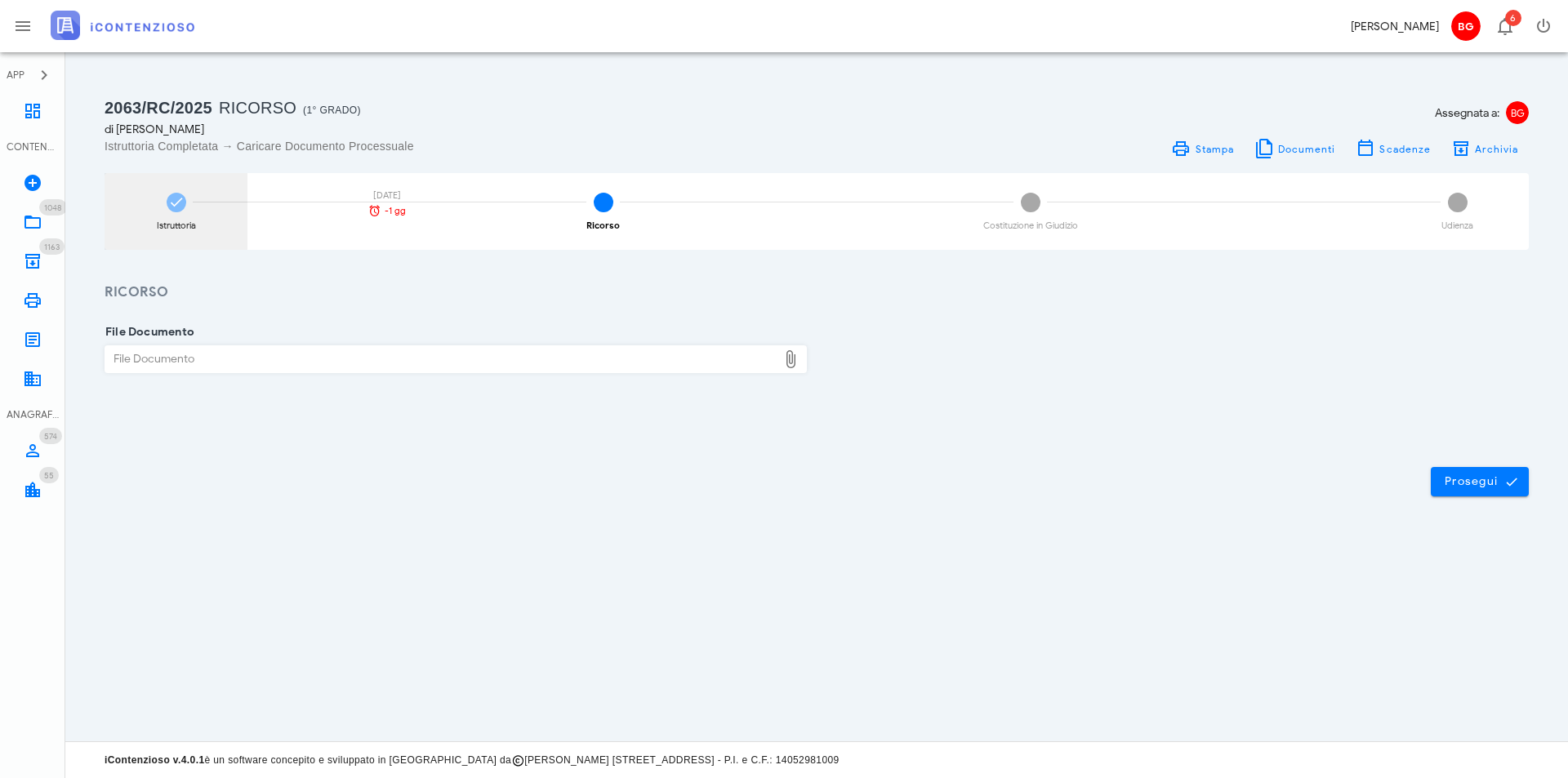
click at [187, 238] on div "Istruttoria [DATE] -1 gg" at bounding box center [176, 211] width 143 height 77
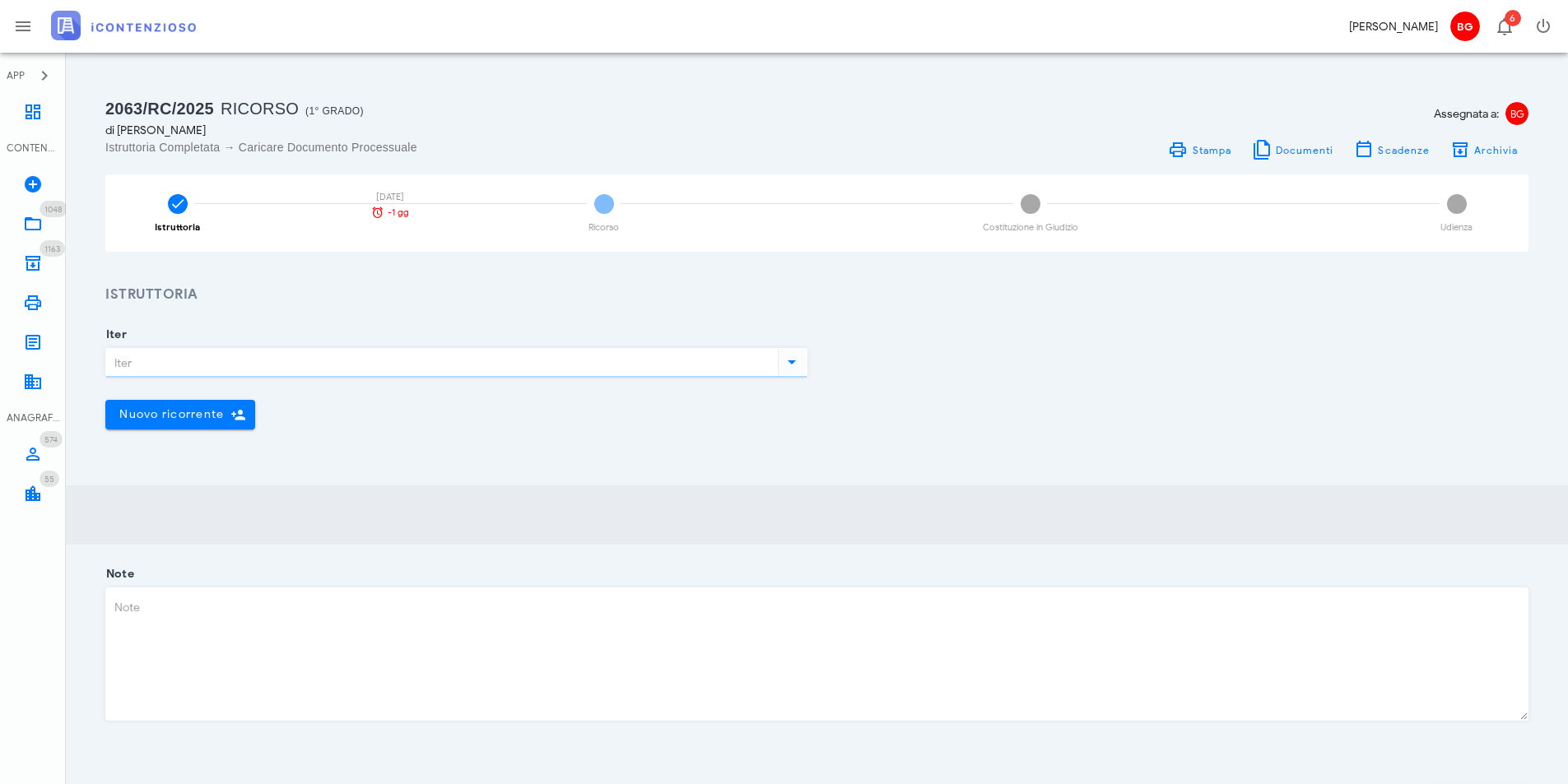
type input "Ricorso"
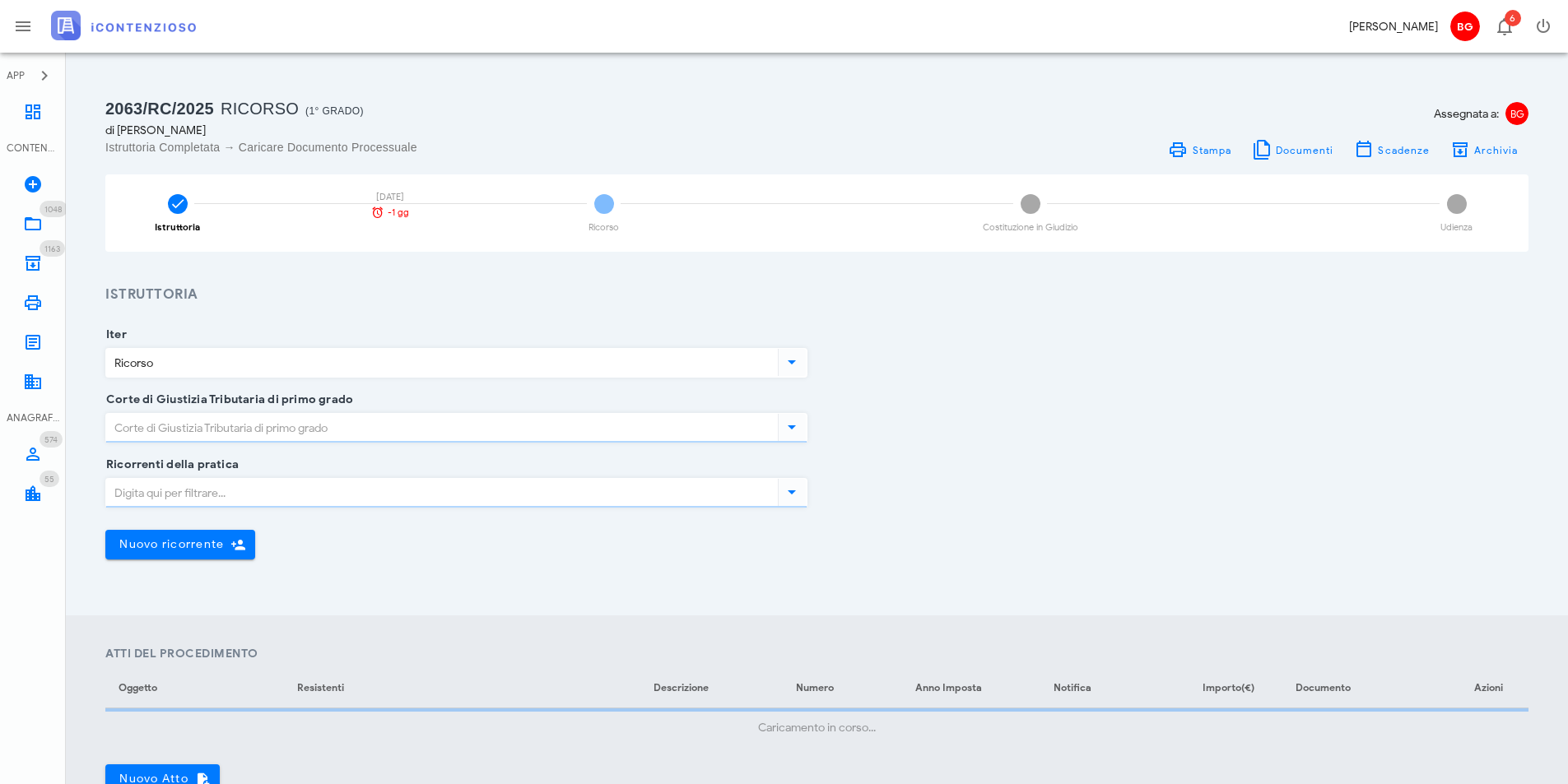
type input "Ragusa"
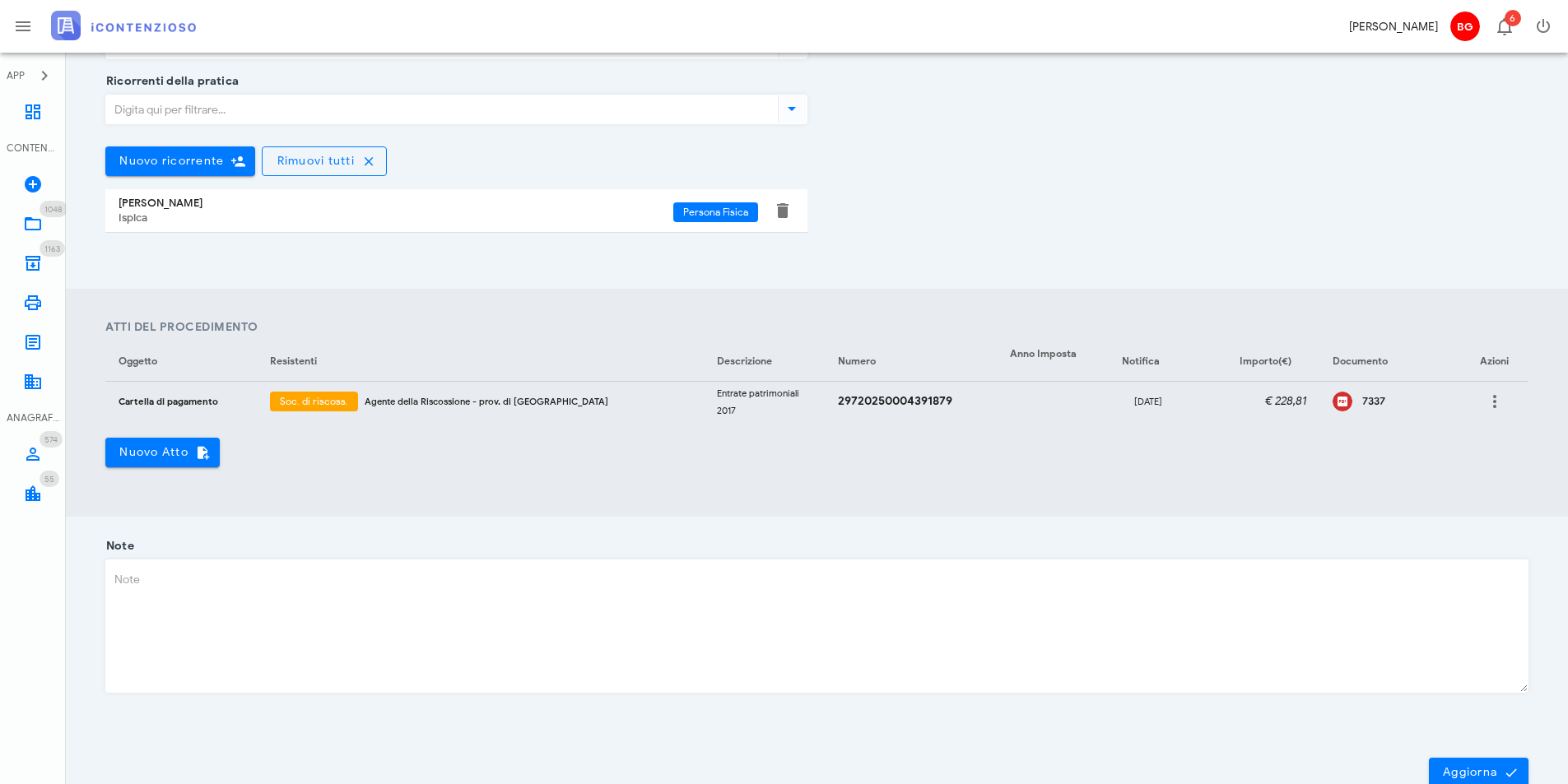
scroll to position [411, 0]
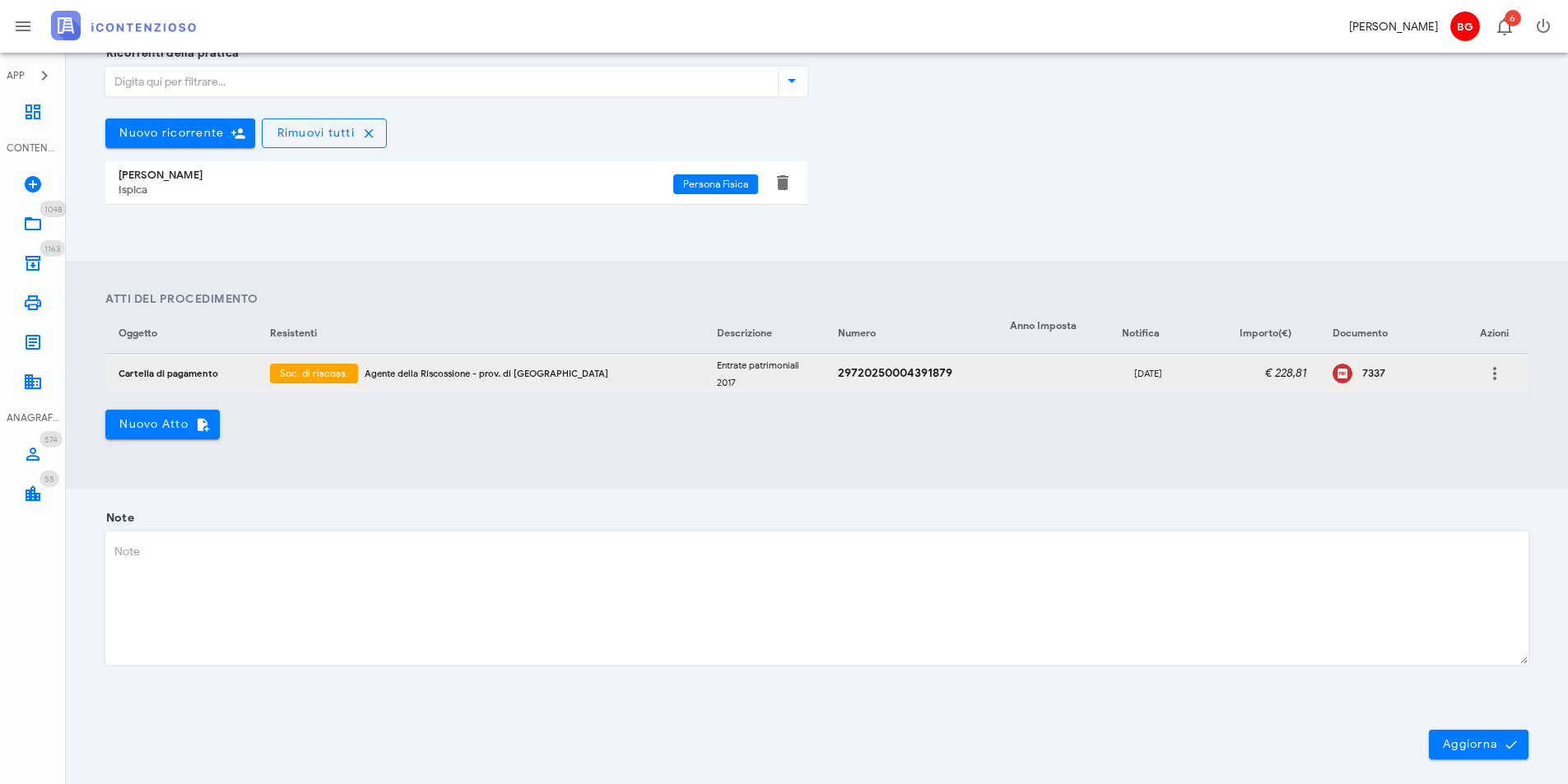
click at [1348, 382] on div "7337" at bounding box center [1390, 374] width 115 height 24
click at [37, 227] on icon at bounding box center [33, 223] width 20 height 20
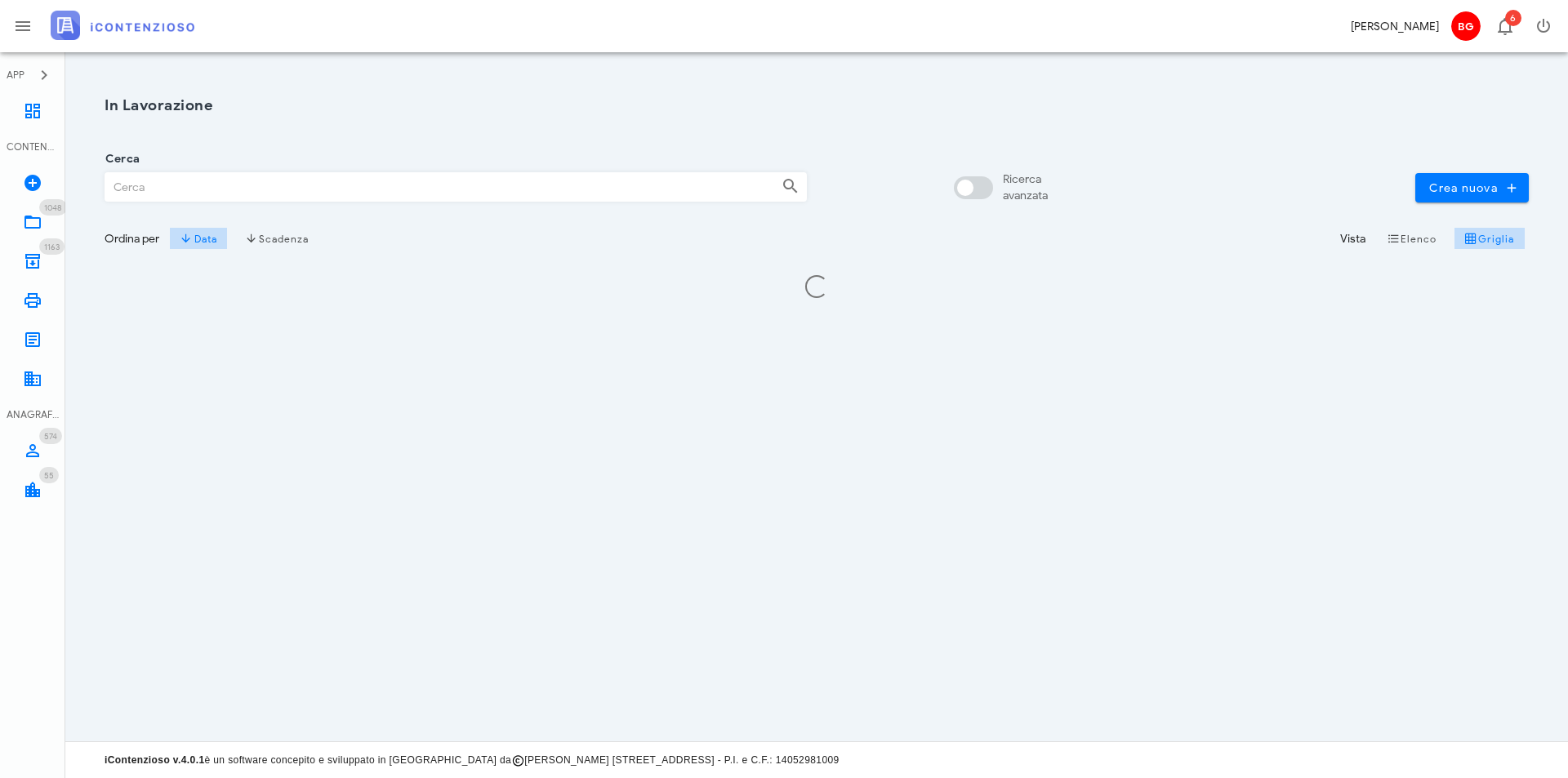
click at [179, 185] on input "Cerca" at bounding box center [436, 187] width 663 height 28
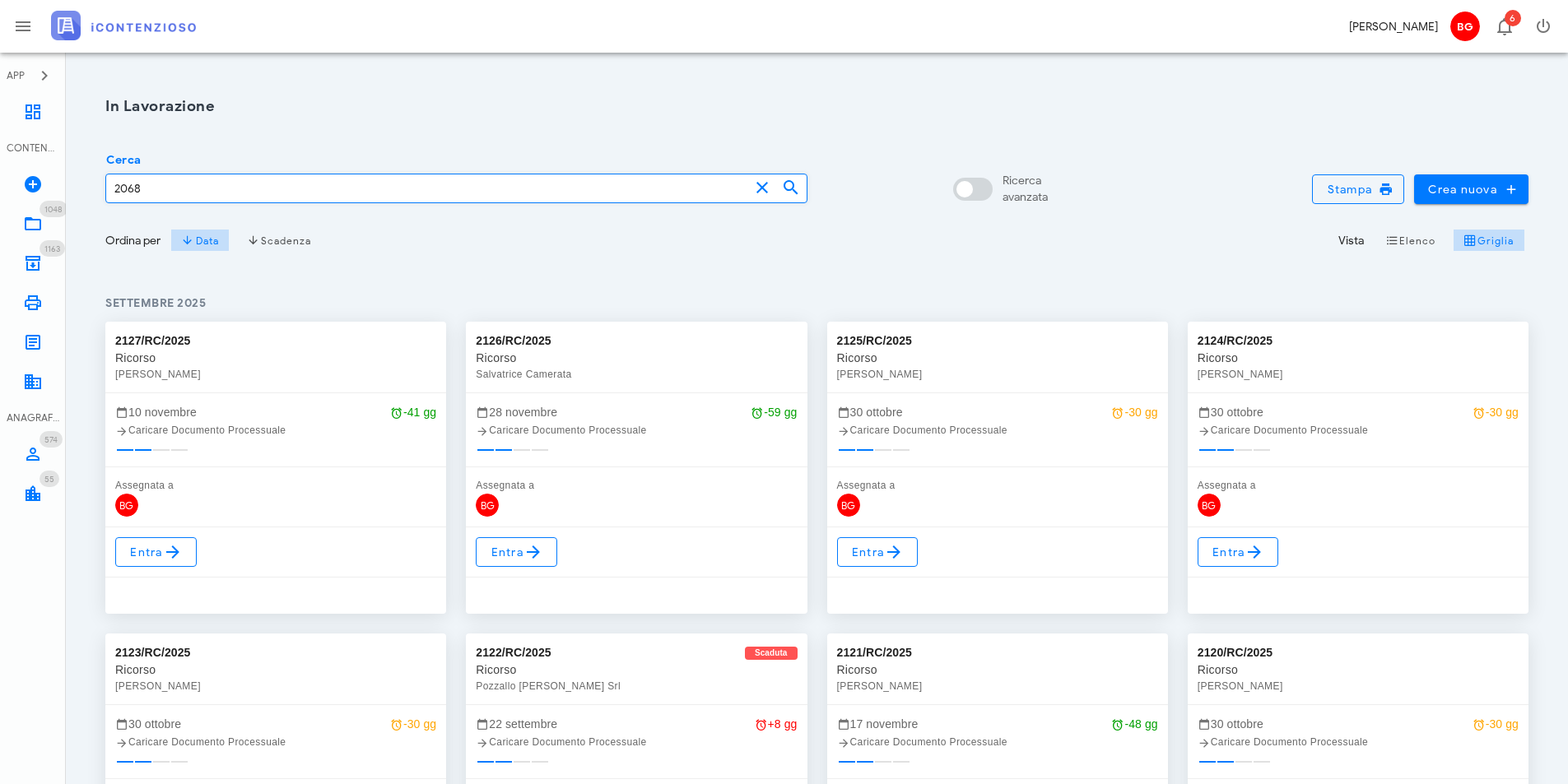
type input "2068"
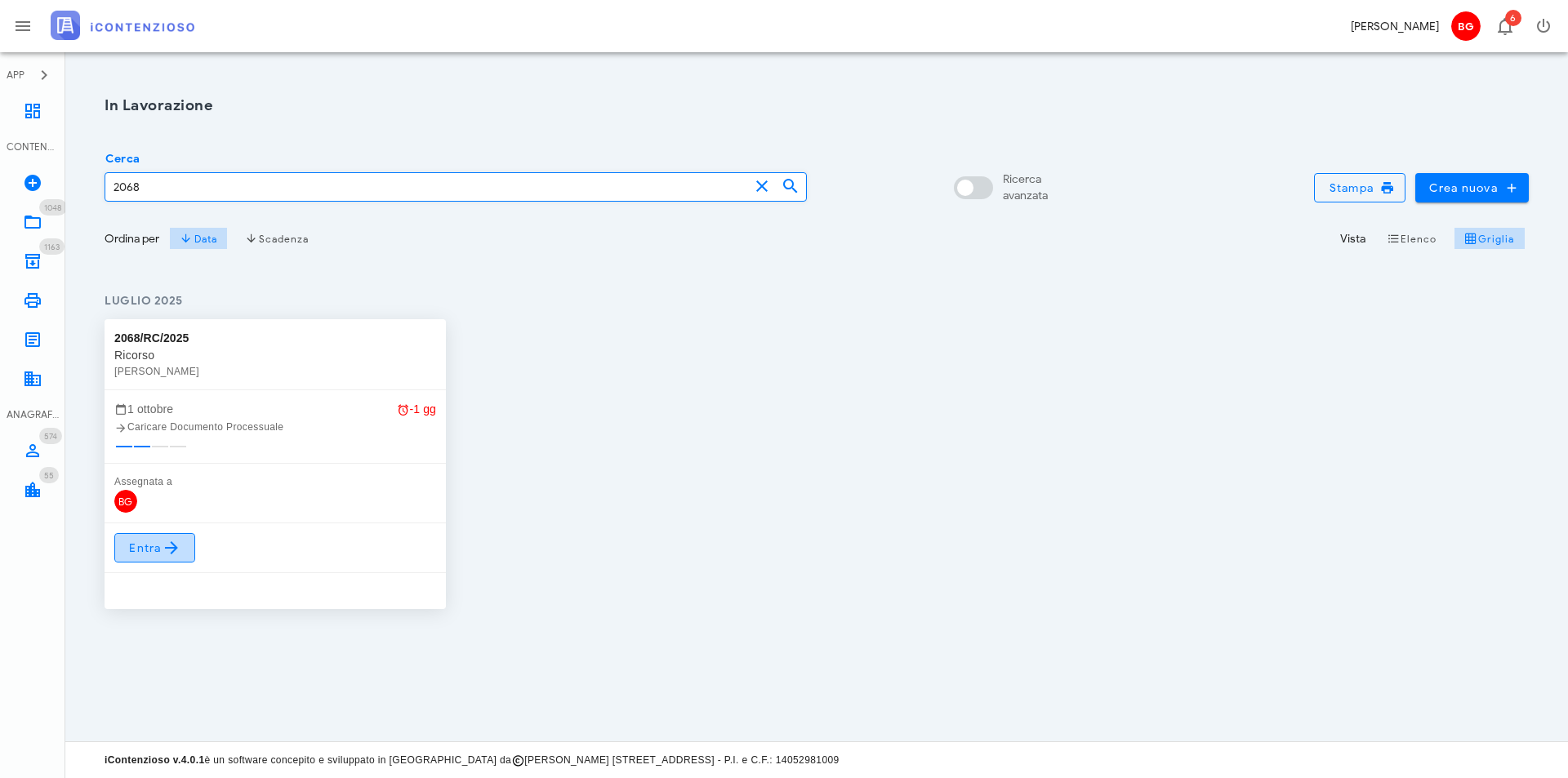
click at [153, 559] on link "Entra" at bounding box center [154, 548] width 81 height 30
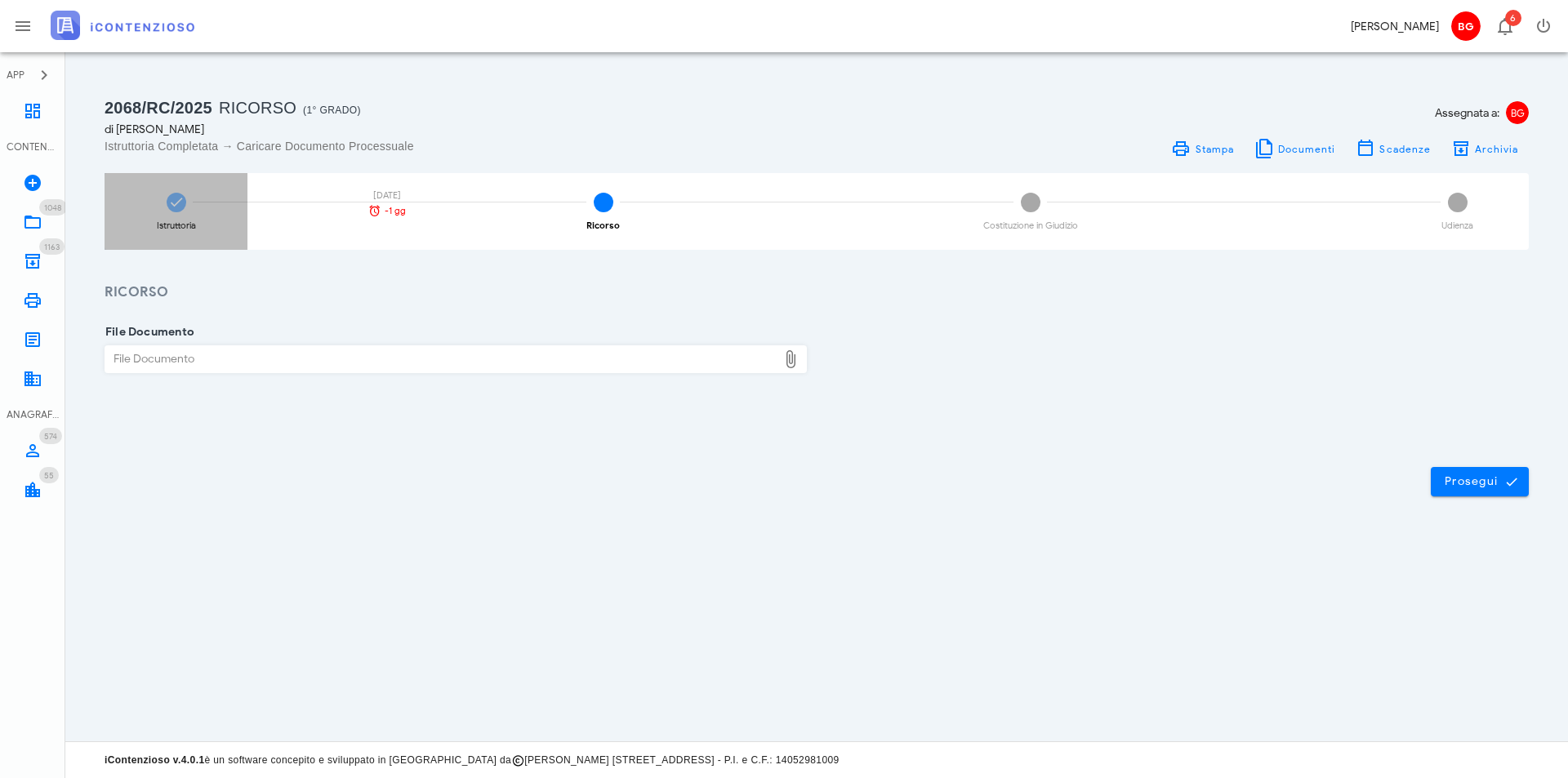
click at [193, 191] on div "Istruttoria [DATE] -1 gg" at bounding box center [176, 211] width 143 height 77
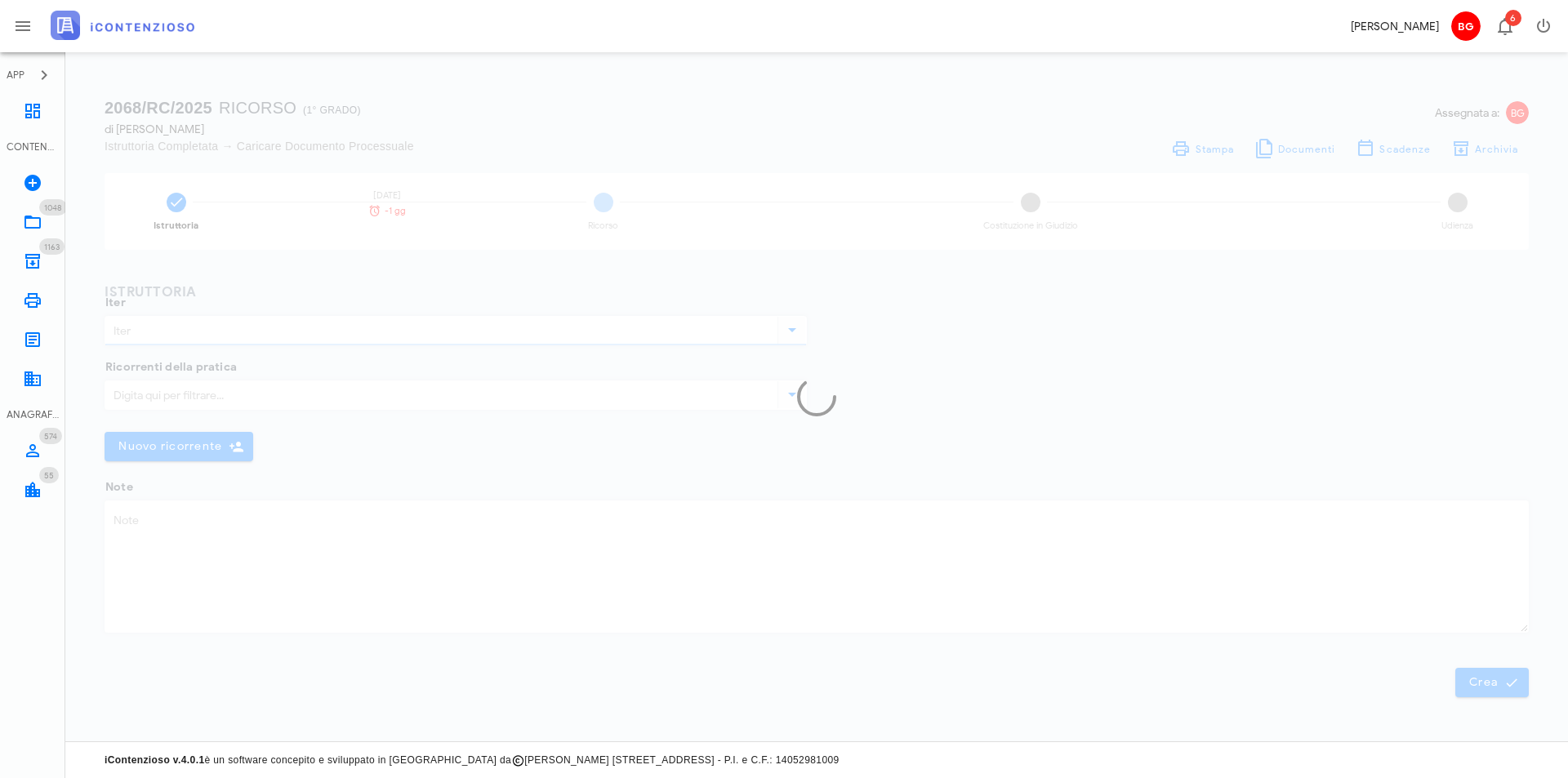
type input "Ricorso"
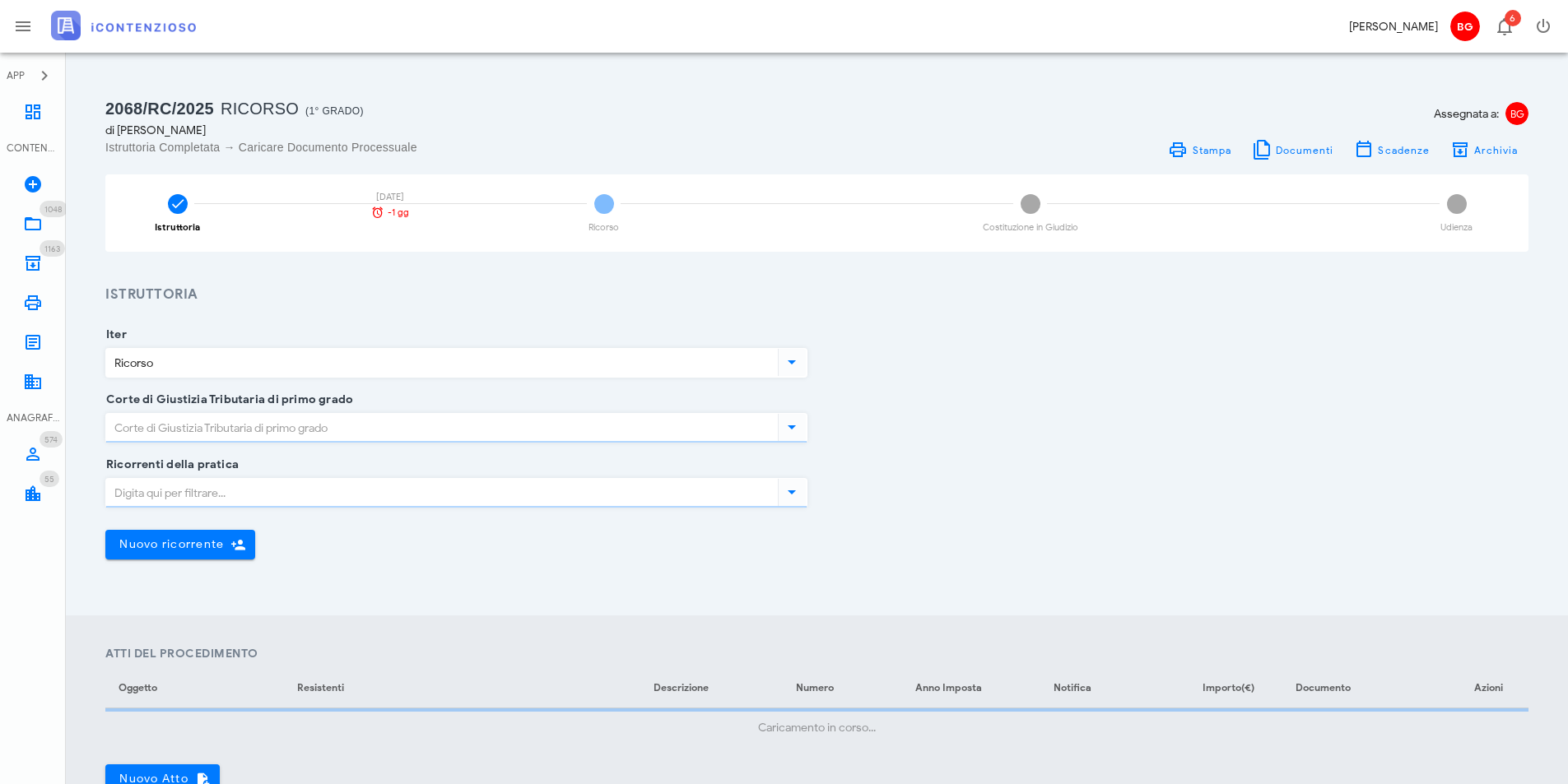
type input "Ragusa"
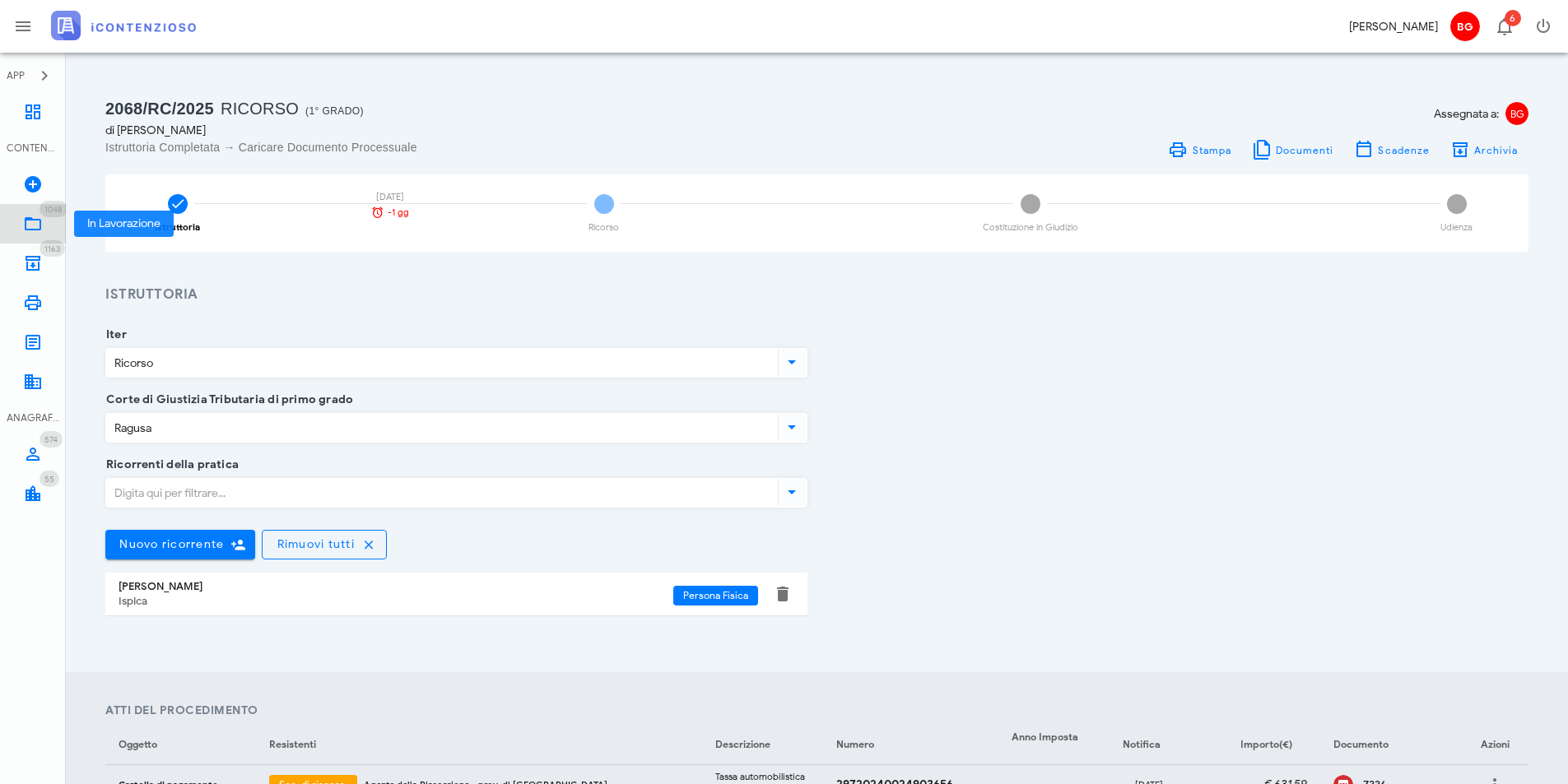
click at [33, 228] on icon at bounding box center [33, 223] width 20 height 20
